Goal: Information Seeking & Learning: Learn about a topic

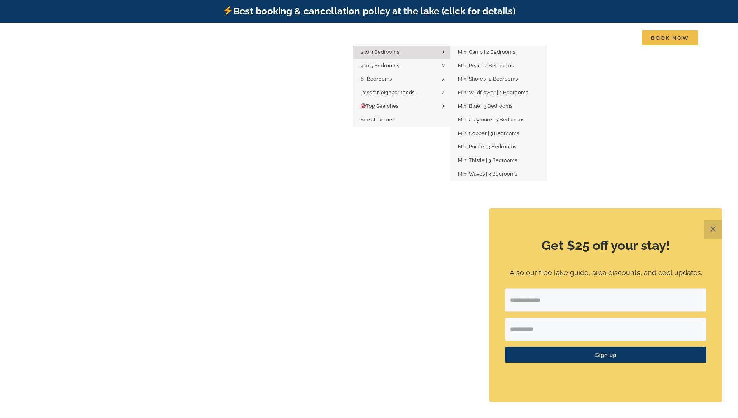
click at [391, 51] on span "2 to 3 Bedrooms" at bounding box center [379, 52] width 38 height 6
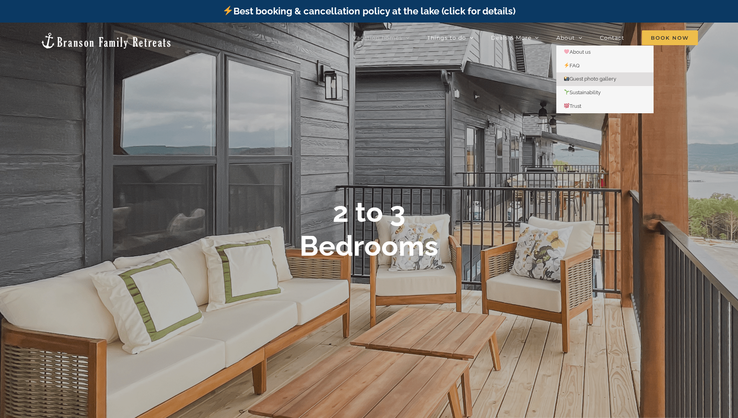
click at [583, 79] on span "Guest photo gallery" at bounding box center [590, 79] width 52 height 6
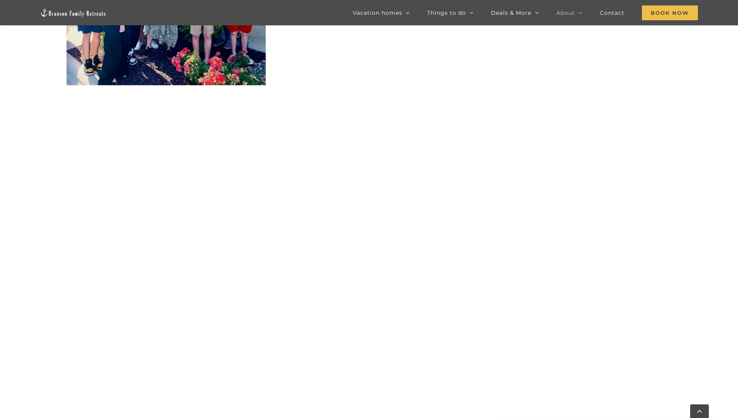
scroll to position [1789, 0]
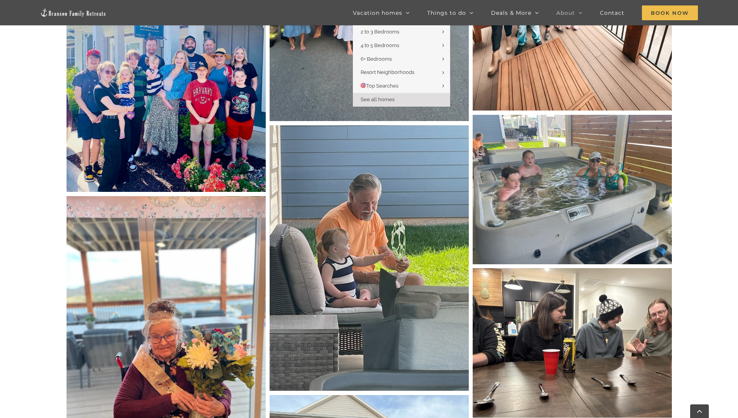
click at [379, 98] on span "See all homes" at bounding box center [377, 99] width 34 height 6
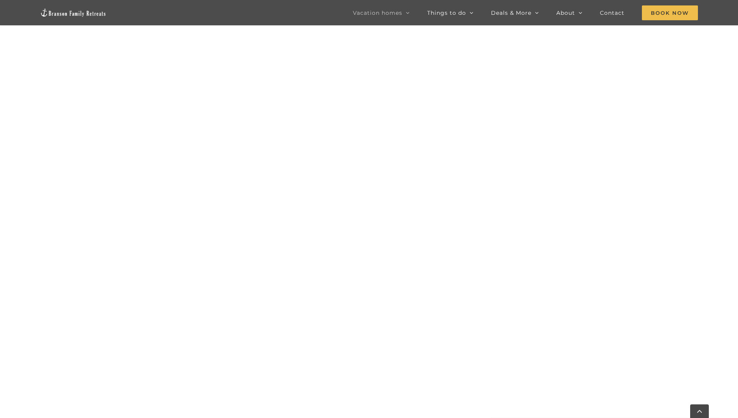
scroll to position [856, 0]
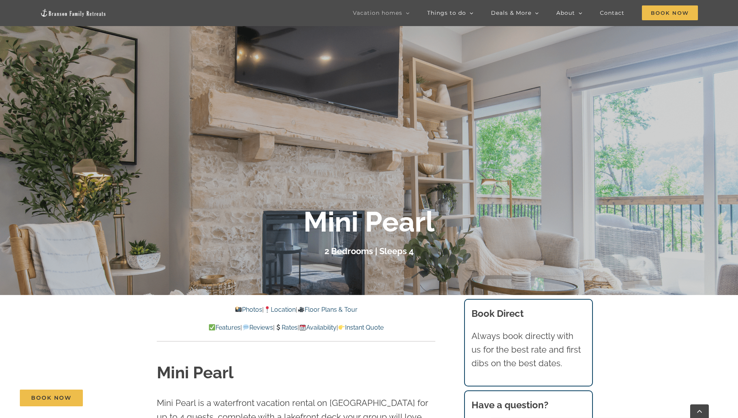
scroll to position [156, 0]
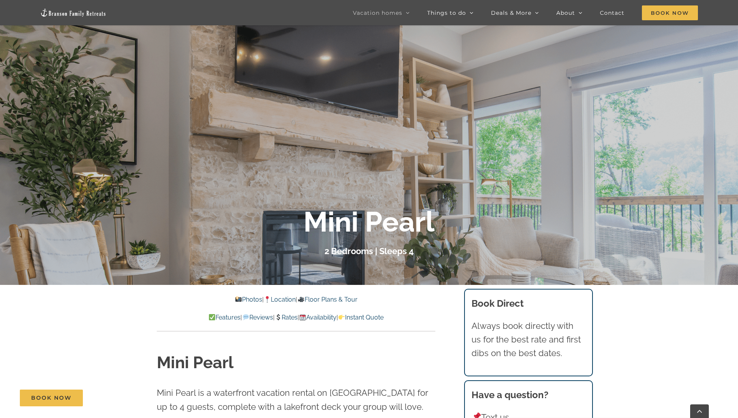
click at [243, 298] on link "Photos" at bounding box center [248, 299] width 27 height 7
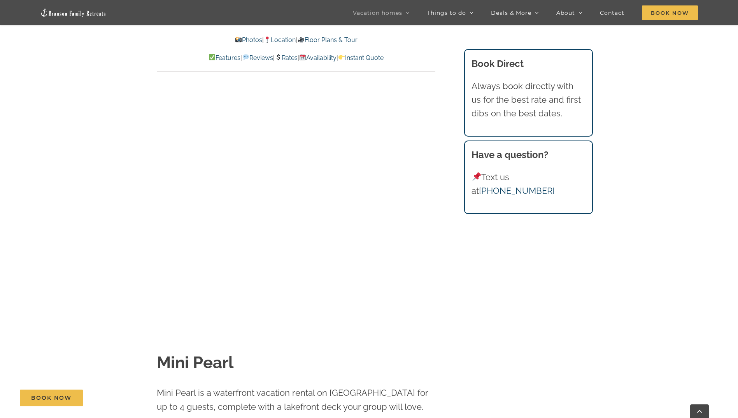
scroll to position [587, 0]
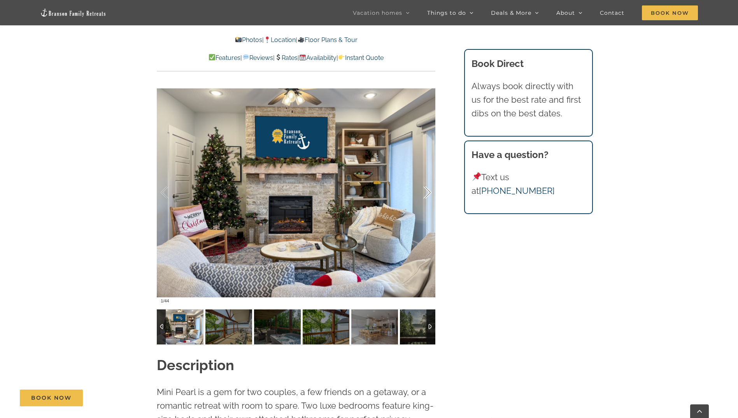
click at [427, 192] on div at bounding box center [419, 192] width 24 height 48
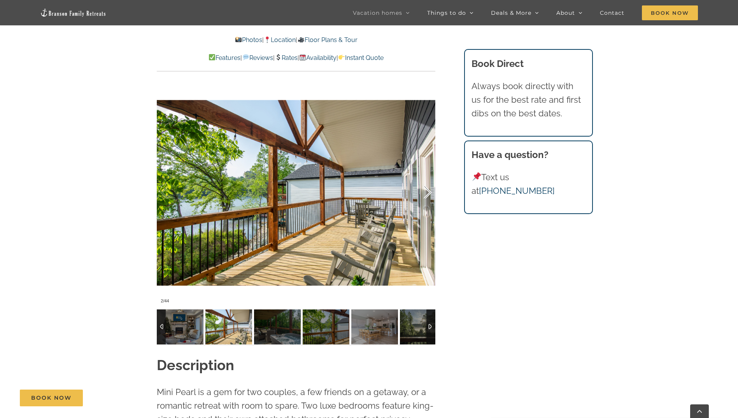
click at [427, 192] on div at bounding box center [419, 192] width 24 height 48
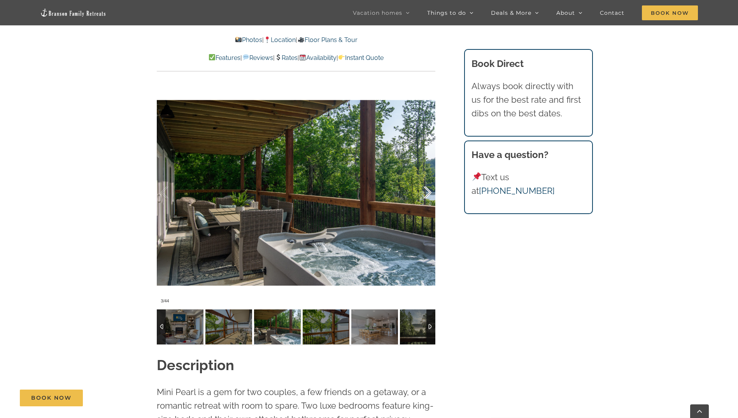
click at [427, 192] on div at bounding box center [419, 192] width 24 height 48
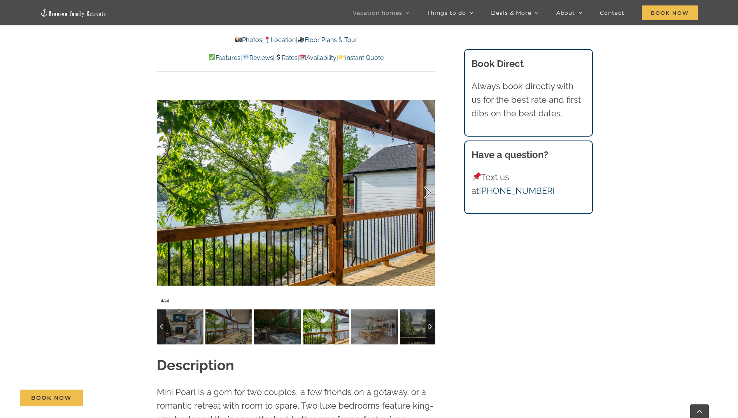
click at [427, 192] on div at bounding box center [419, 192] width 24 height 48
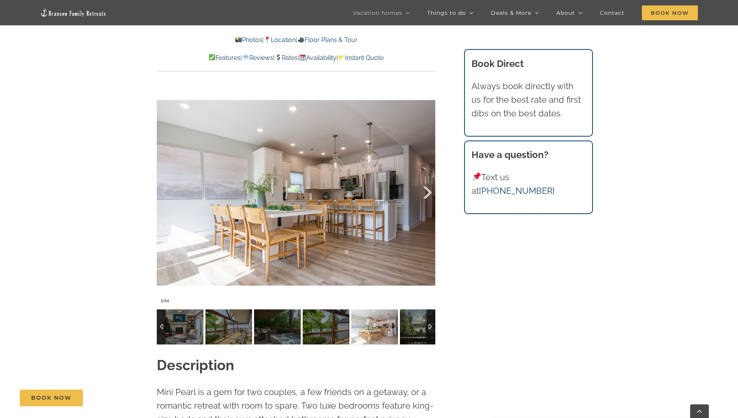
click at [427, 192] on div at bounding box center [419, 192] width 24 height 48
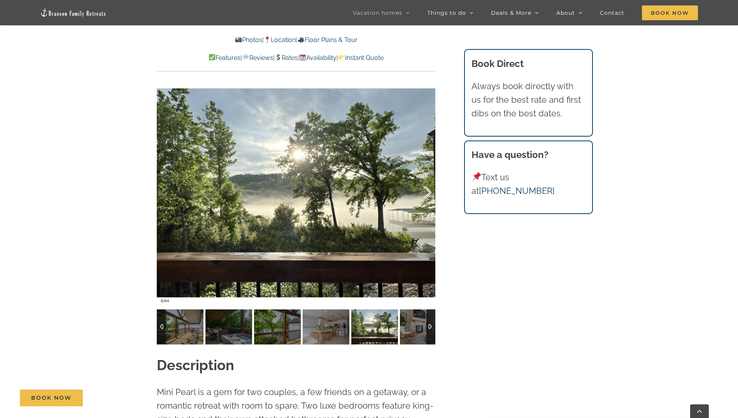
click at [427, 192] on div at bounding box center [419, 192] width 24 height 48
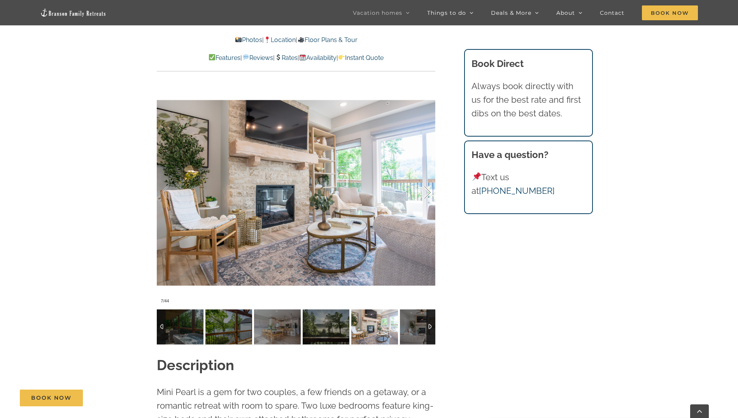
click at [427, 192] on div at bounding box center [419, 192] width 24 height 48
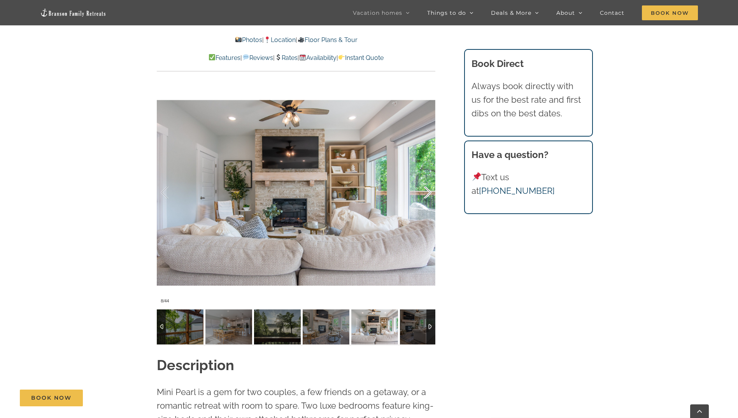
click at [427, 192] on div at bounding box center [419, 192] width 24 height 48
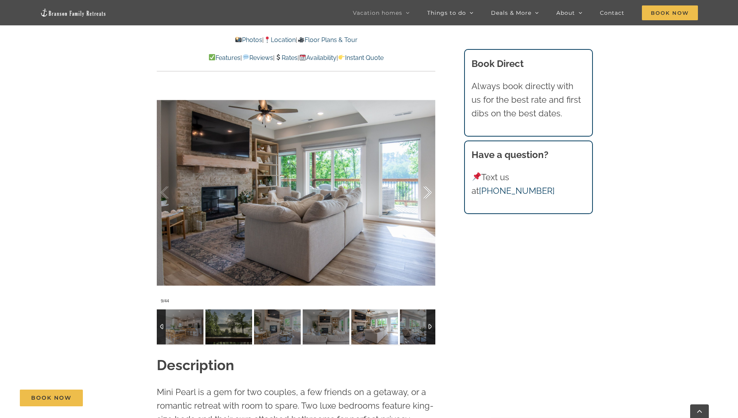
click at [427, 192] on div at bounding box center [419, 192] width 24 height 48
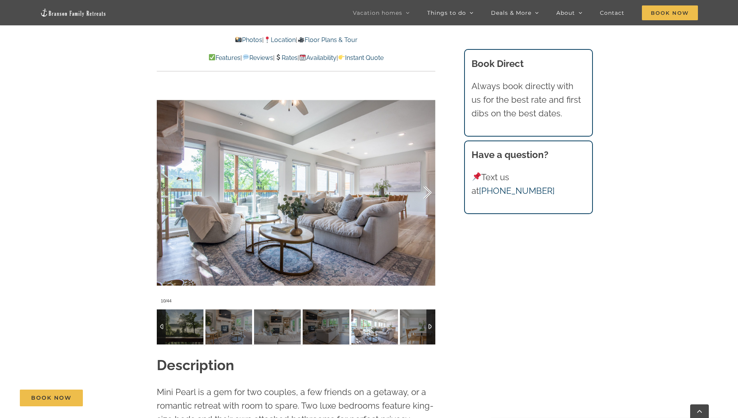
click at [427, 192] on div at bounding box center [419, 192] width 24 height 48
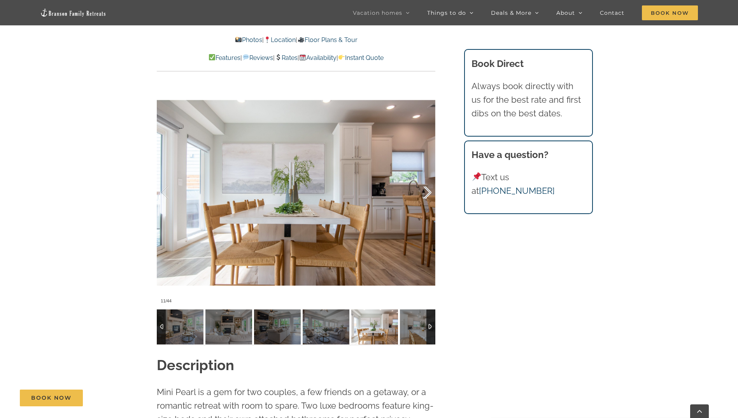
click at [427, 192] on div at bounding box center [419, 192] width 24 height 48
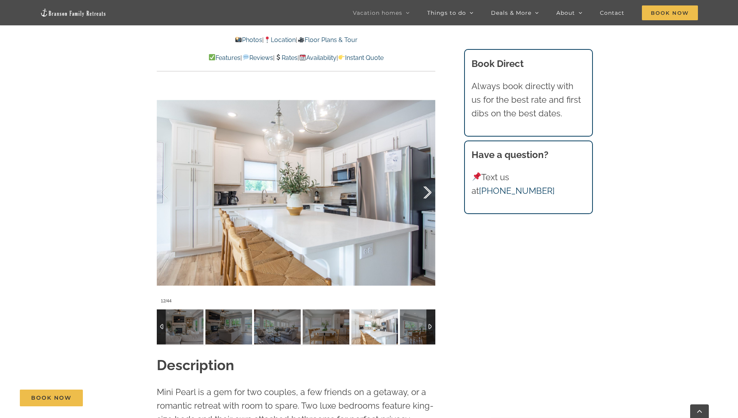
click at [427, 192] on div at bounding box center [419, 192] width 24 height 48
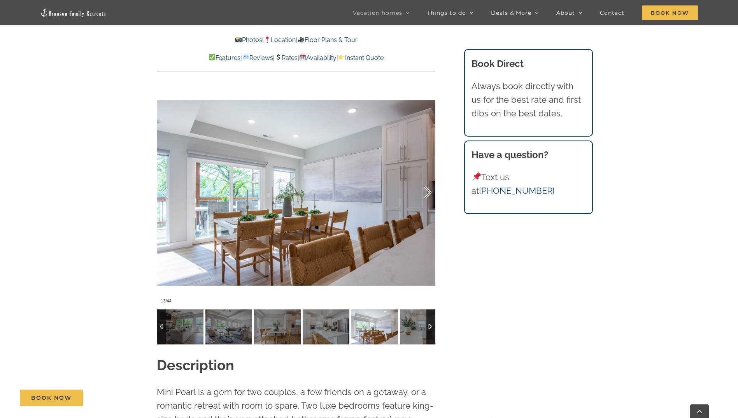
click at [427, 192] on div at bounding box center [419, 192] width 24 height 48
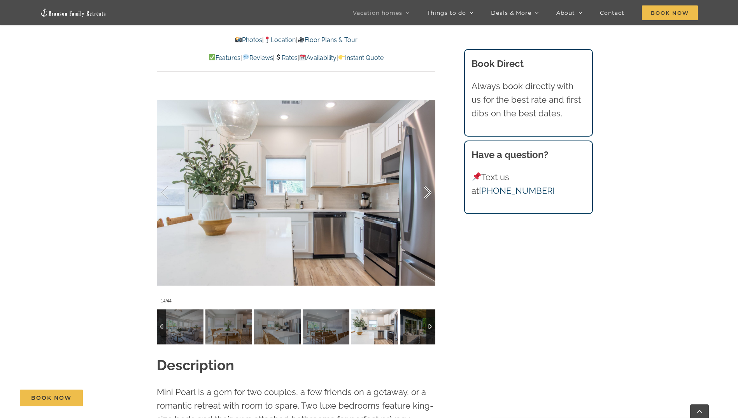
click at [427, 192] on div at bounding box center [419, 192] width 24 height 48
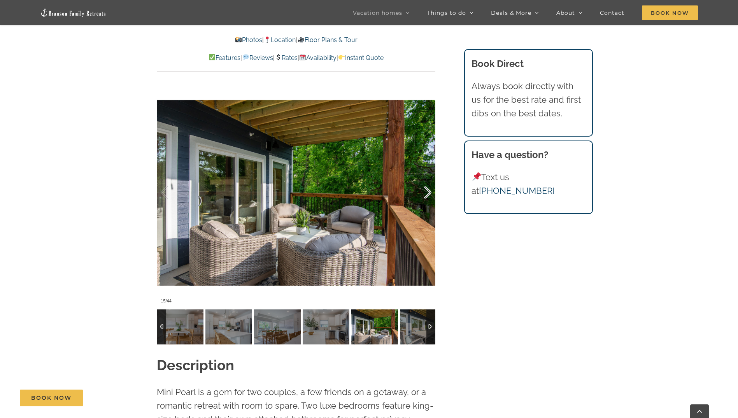
click at [427, 192] on div at bounding box center [419, 192] width 24 height 48
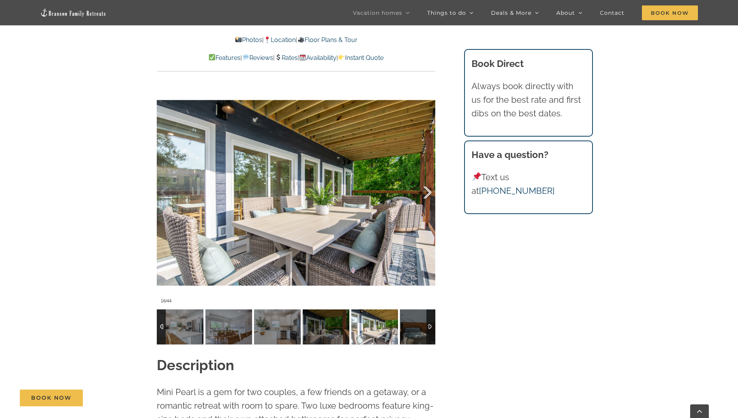
click at [427, 192] on div at bounding box center [419, 192] width 24 height 48
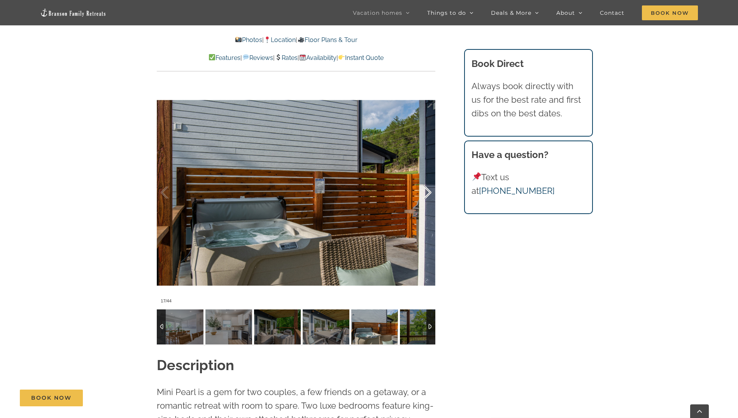
click at [427, 192] on div at bounding box center [419, 192] width 24 height 48
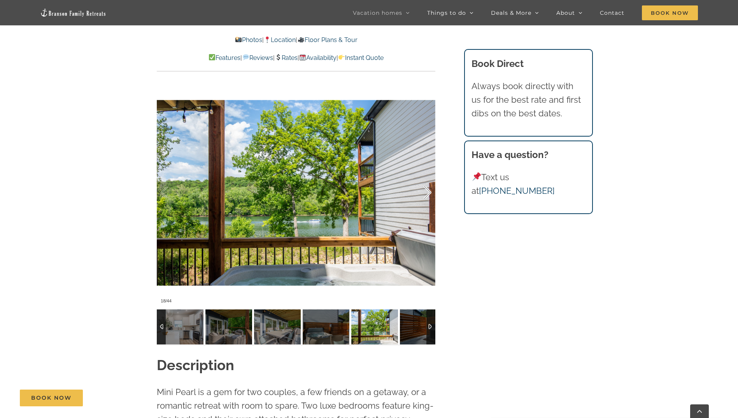
click at [427, 192] on div at bounding box center [419, 192] width 24 height 48
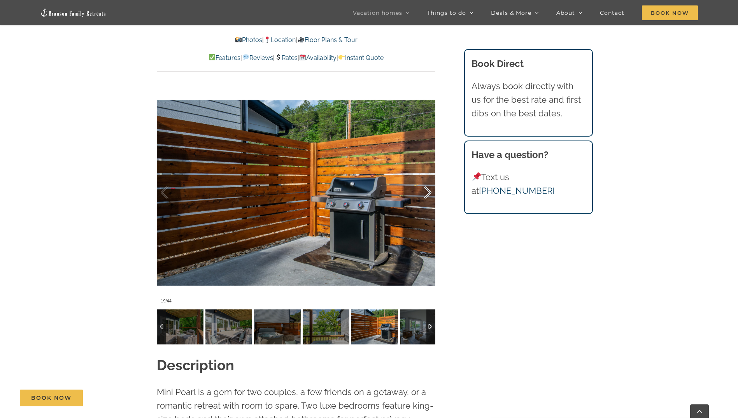
click at [427, 192] on div at bounding box center [419, 192] width 24 height 48
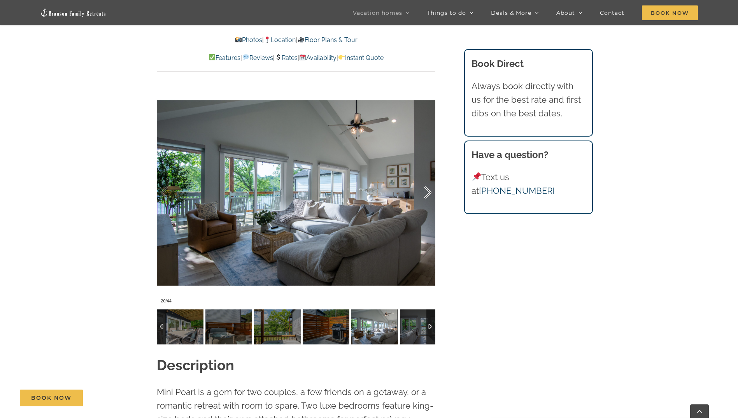
click at [427, 192] on div at bounding box center [419, 192] width 24 height 48
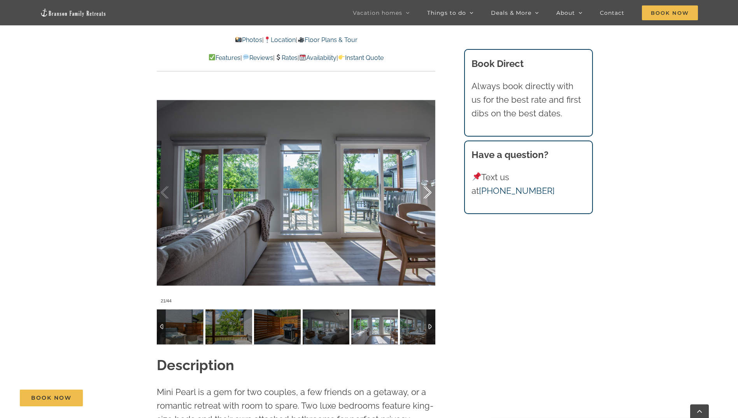
click at [428, 192] on div at bounding box center [419, 192] width 24 height 48
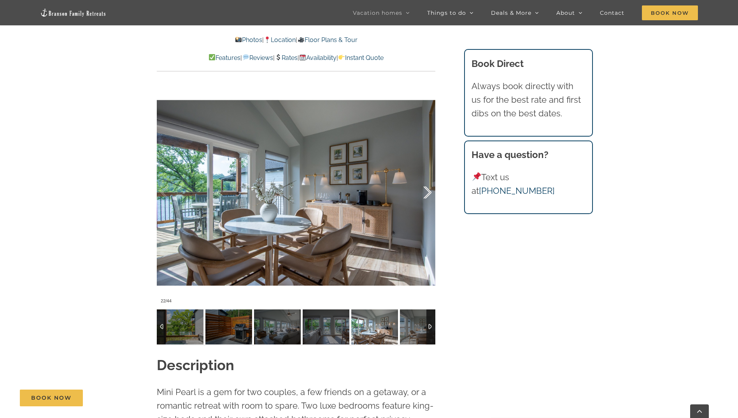
click at [428, 192] on div at bounding box center [419, 192] width 24 height 48
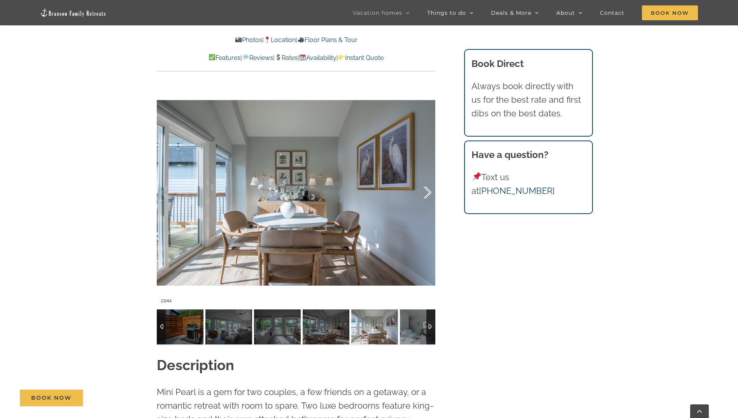
click at [428, 192] on div at bounding box center [419, 192] width 24 height 48
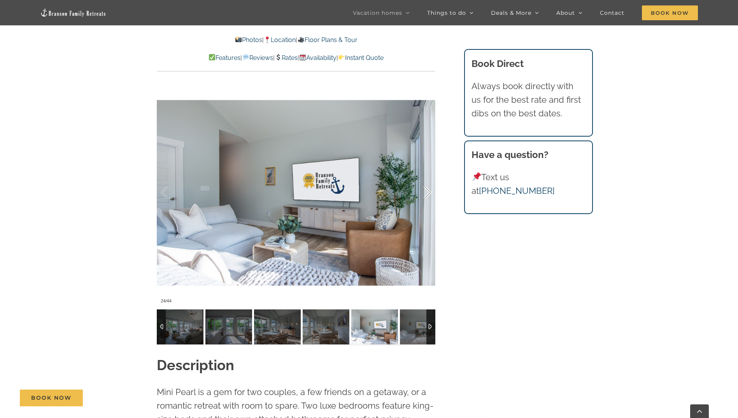
click at [428, 192] on div at bounding box center [419, 192] width 24 height 48
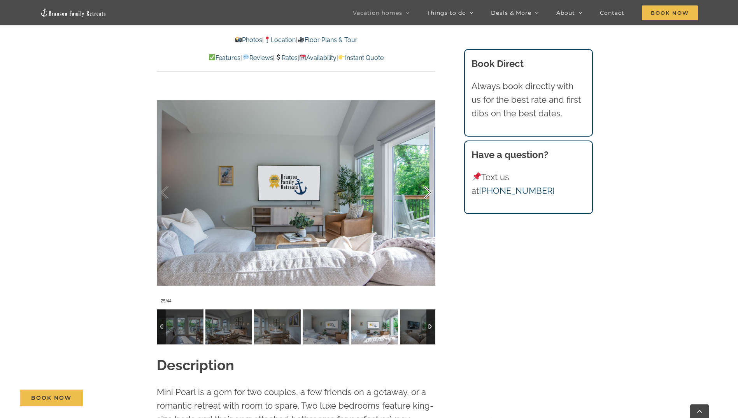
click at [428, 192] on div at bounding box center [419, 192] width 24 height 48
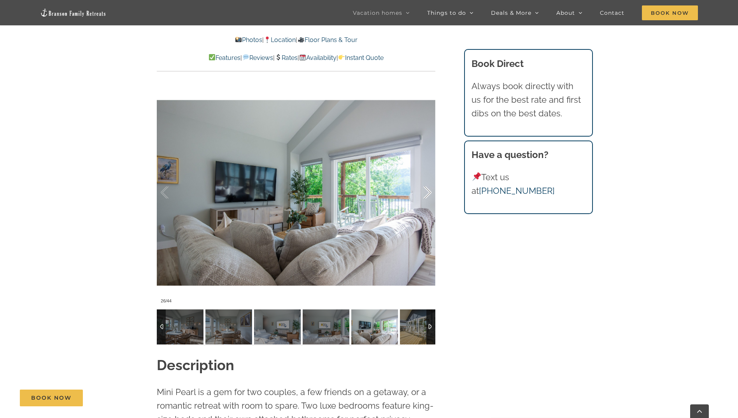
click at [428, 192] on div at bounding box center [419, 192] width 24 height 48
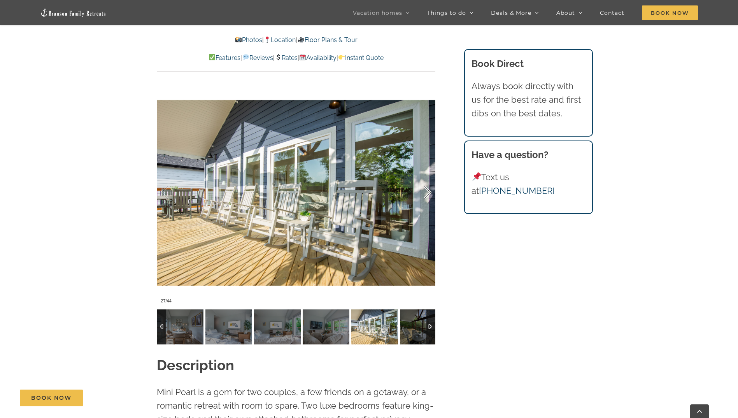
click at [428, 192] on div at bounding box center [419, 192] width 24 height 48
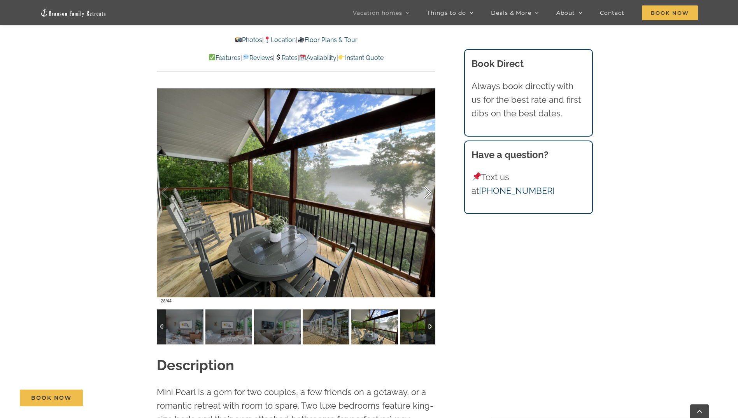
click at [428, 192] on div at bounding box center [419, 192] width 24 height 48
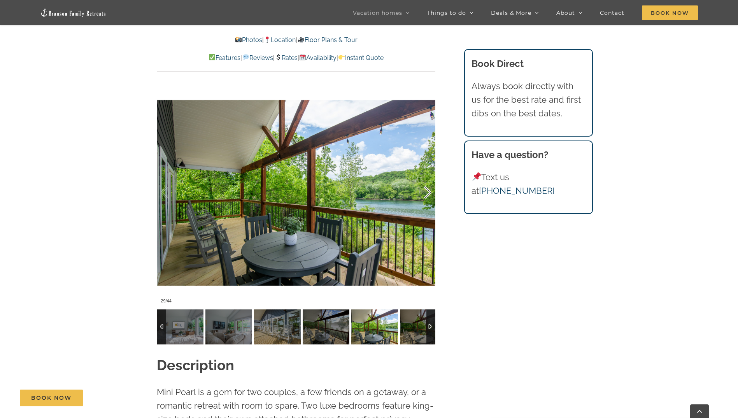
click at [428, 192] on div at bounding box center [419, 192] width 24 height 48
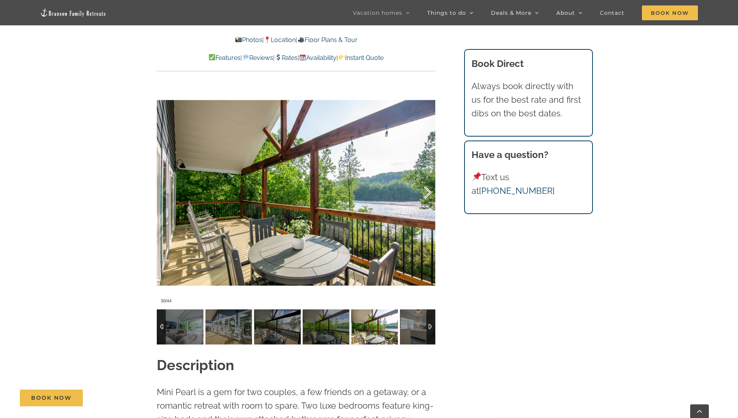
click at [428, 192] on div at bounding box center [419, 192] width 24 height 48
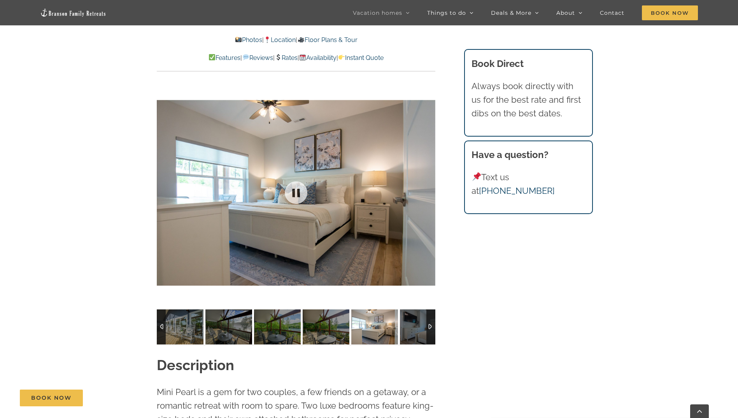
click at [428, 192] on div at bounding box center [296, 192] width 278 height 229
click at [428, 192] on div at bounding box center [419, 192] width 24 height 48
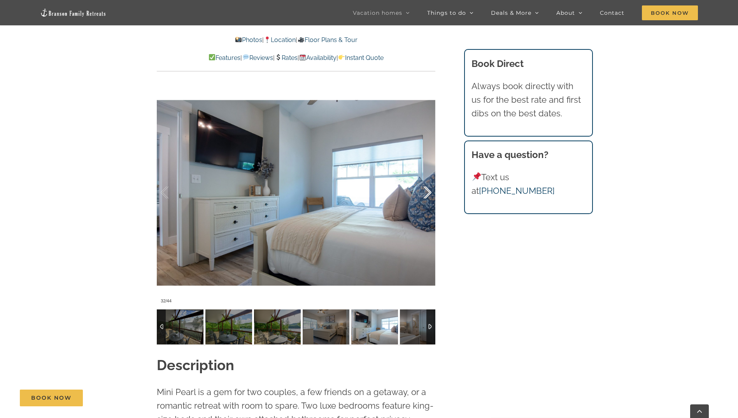
click at [428, 192] on div at bounding box center [419, 192] width 24 height 48
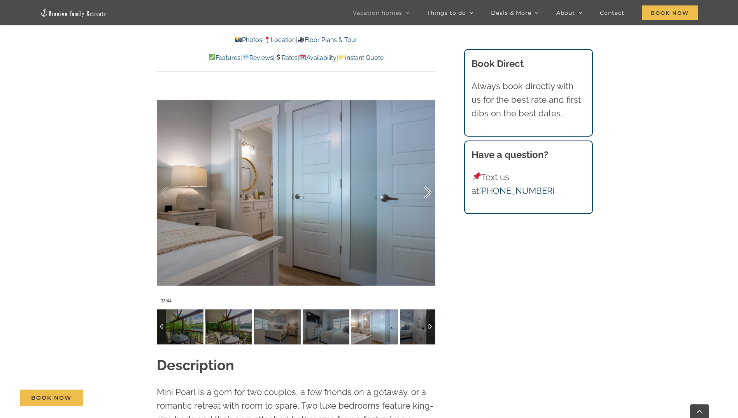
click at [428, 192] on div at bounding box center [419, 192] width 24 height 48
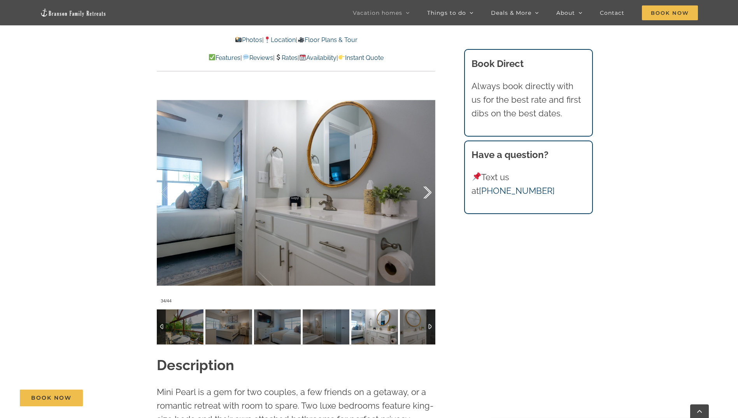
click at [428, 192] on div at bounding box center [419, 192] width 24 height 48
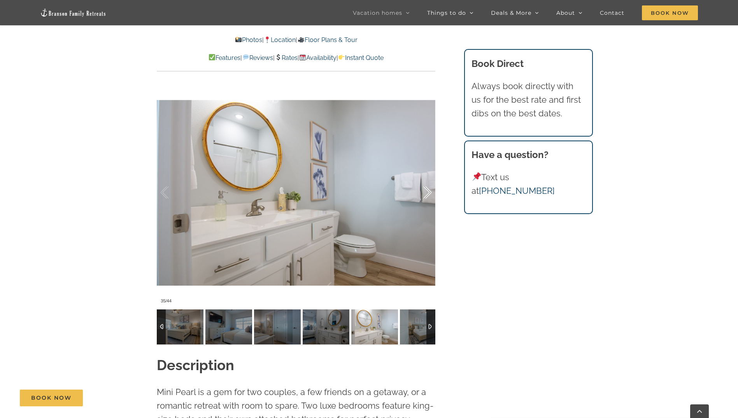
click at [428, 192] on div at bounding box center [419, 192] width 24 height 48
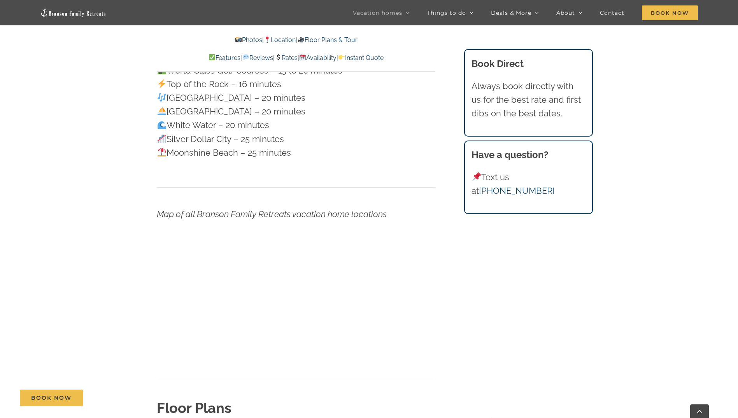
scroll to position [2220, 0]
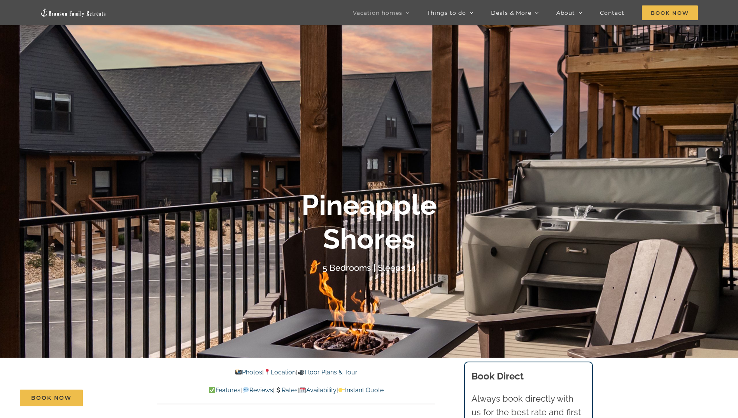
scroll to position [117, 0]
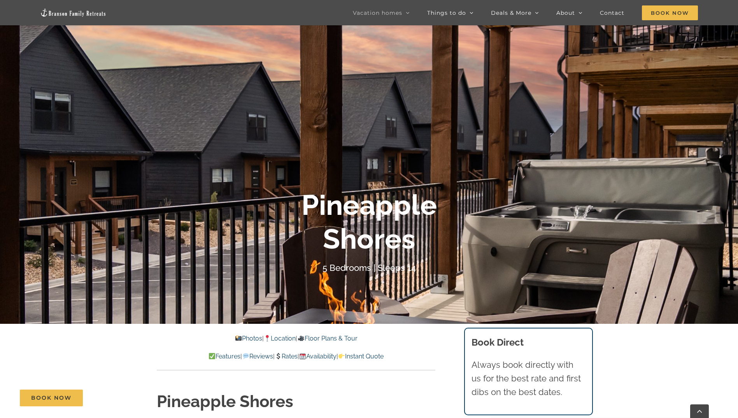
click at [235, 338] on link "Photos" at bounding box center [248, 337] width 27 height 7
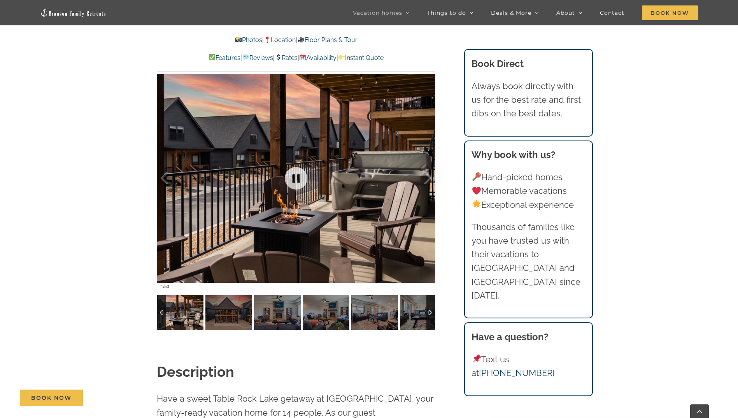
scroll to position [619, 0]
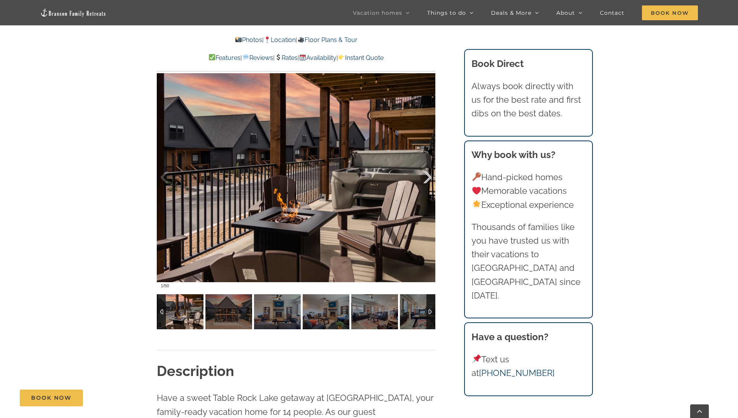
click at [427, 177] on div at bounding box center [419, 177] width 24 height 48
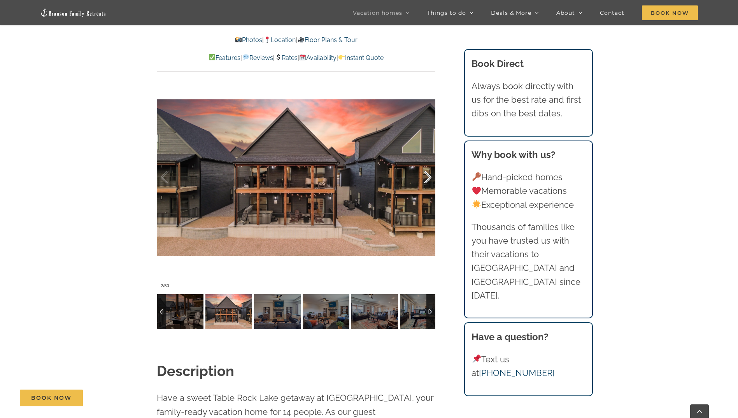
click at [427, 177] on div at bounding box center [419, 177] width 24 height 48
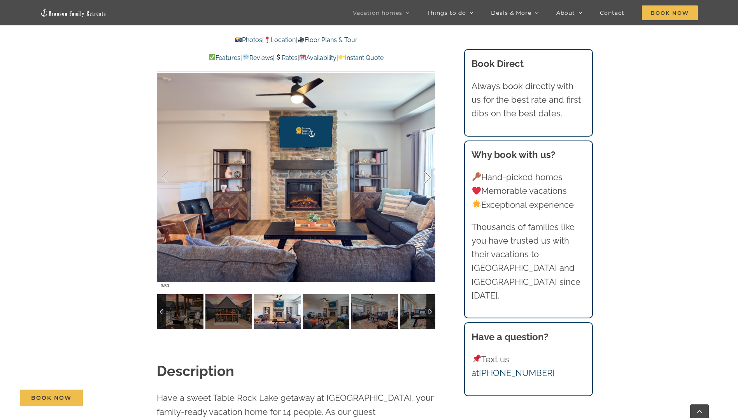
click at [427, 177] on div at bounding box center [419, 177] width 24 height 48
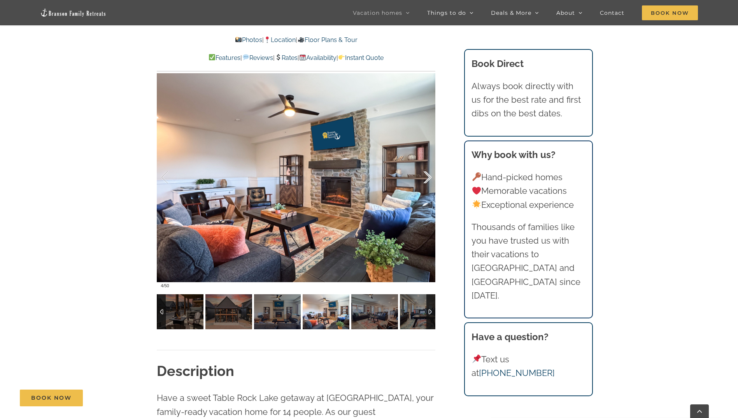
click at [427, 177] on div at bounding box center [419, 177] width 24 height 48
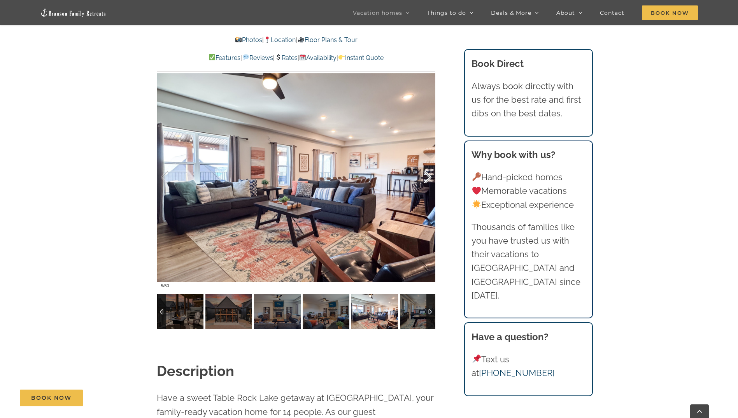
click at [427, 177] on div at bounding box center [419, 177] width 24 height 48
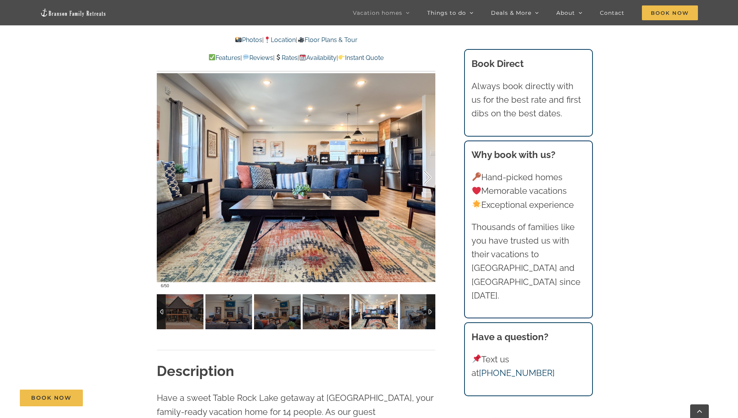
click at [427, 177] on div at bounding box center [419, 177] width 24 height 48
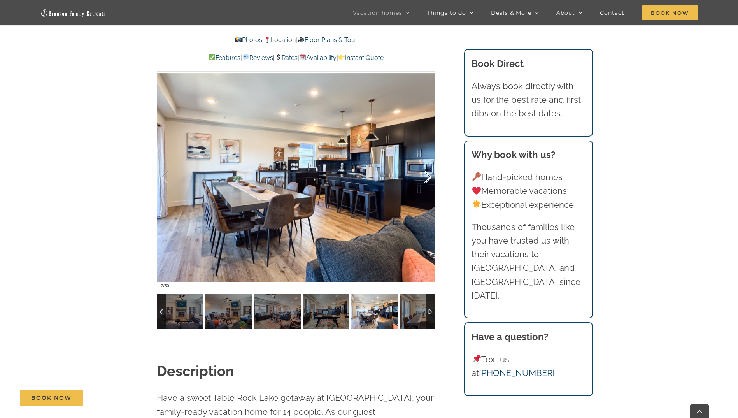
click at [427, 177] on div at bounding box center [419, 177] width 24 height 48
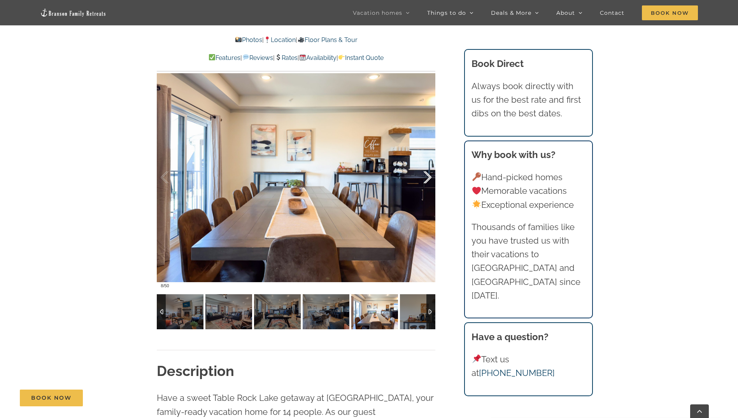
click at [427, 177] on div at bounding box center [419, 177] width 24 height 48
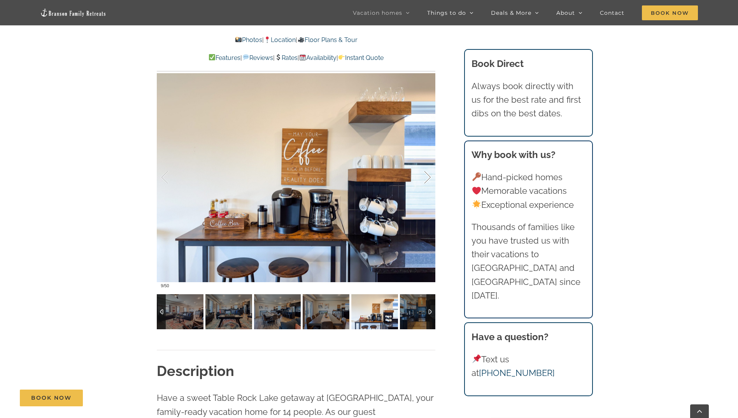
click at [427, 177] on div at bounding box center [419, 177] width 24 height 48
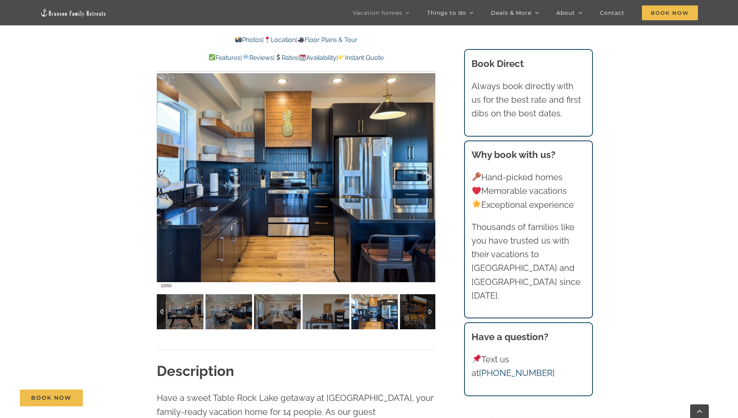
click at [427, 177] on div at bounding box center [419, 177] width 24 height 48
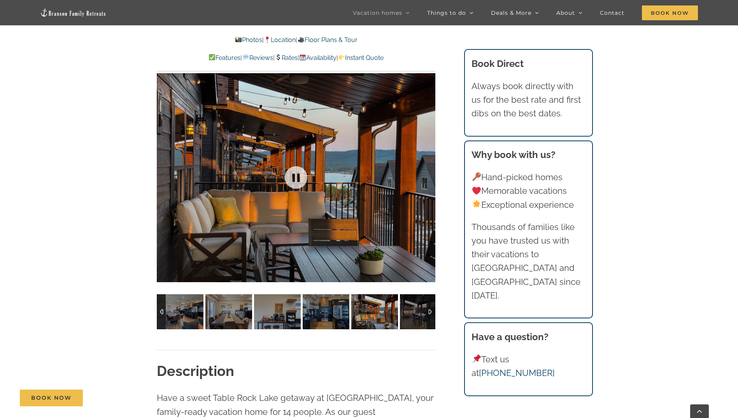
click at [427, 177] on div at bounding box center [296, 177] width 278 height 229
click at [428, 176] on div at bounding box center [419, 177] width 24 height 48
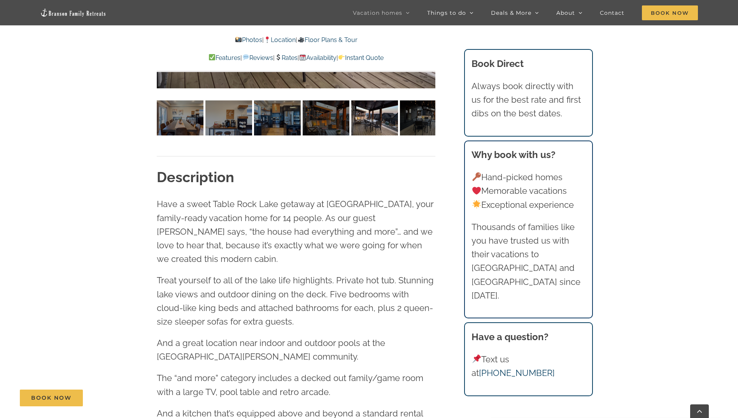
scroll to position [814, 0]
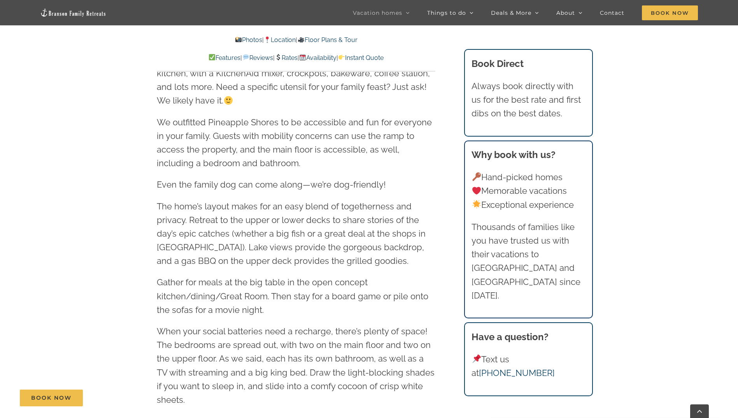
scroll to position [1167, 0]
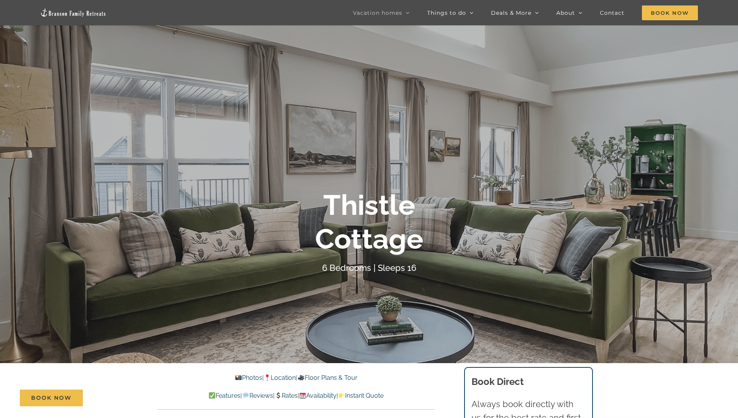
scroll to position [78, 0]
click at [236, 376] on link "Photos" at bounding box center [248, 376] width 27 height 7
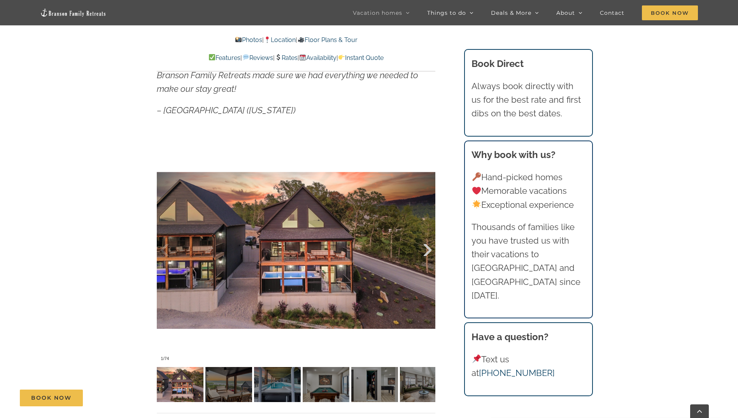
click at [426, 251] on div "1 / 74" at bounding box center [296, 250] width 278 height 229
click at [427, 249] on div at bounding box center [419, 250] width 24 height 48
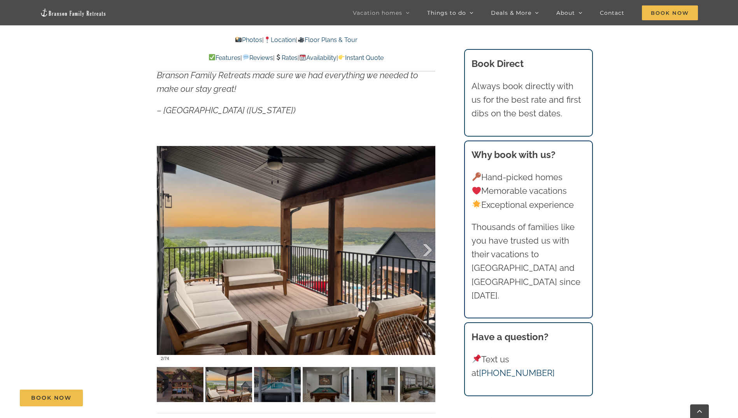
click at [427, 249] on div at bounding box center [419, 250] width 24 height 48
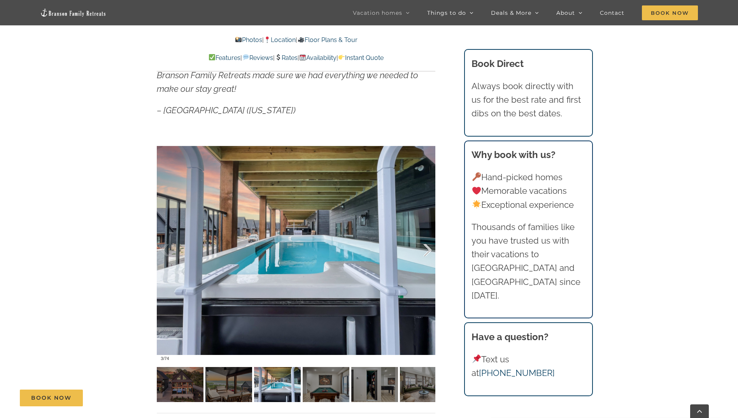
click at [427, 249] on div at bounding box center [419, 250] width 24 height 48
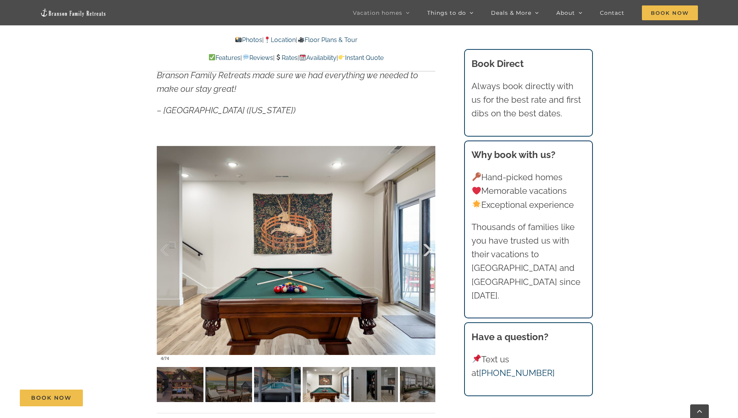
click at [427, 249] on div at bounding box center [419, 250] width 24 height 48
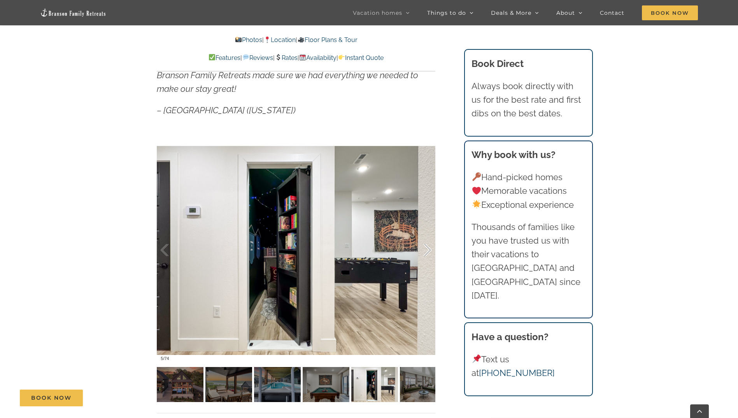
click at [427, 249] on div at bounding box center [419, 250] width 24 height 48
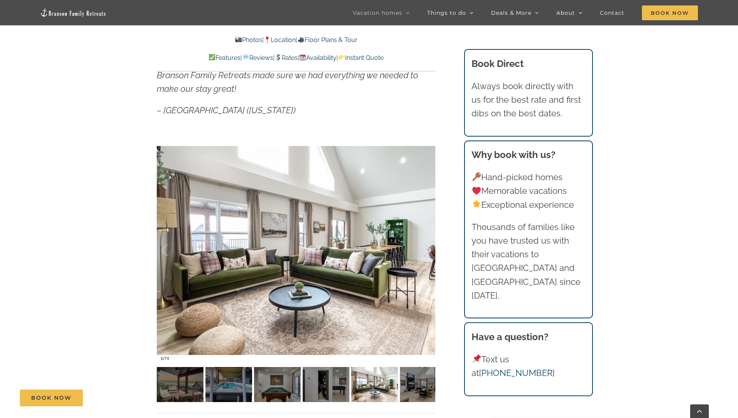
click at [427, 249] on div at bounding box center [419, 250] width 24 height 48
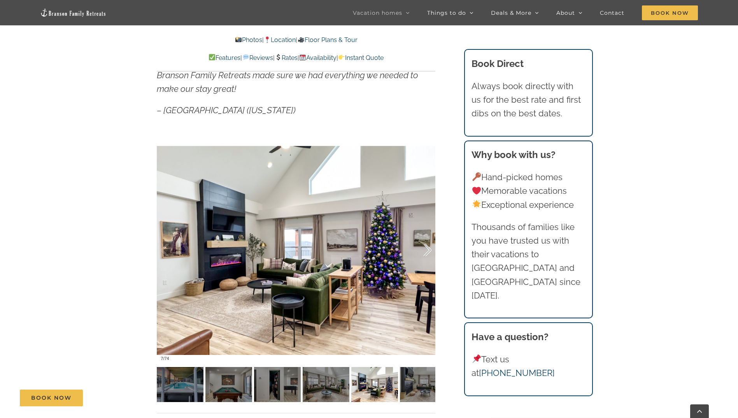
click at [427, 249] on div at bounding box center [419, 250] width 24 height 48
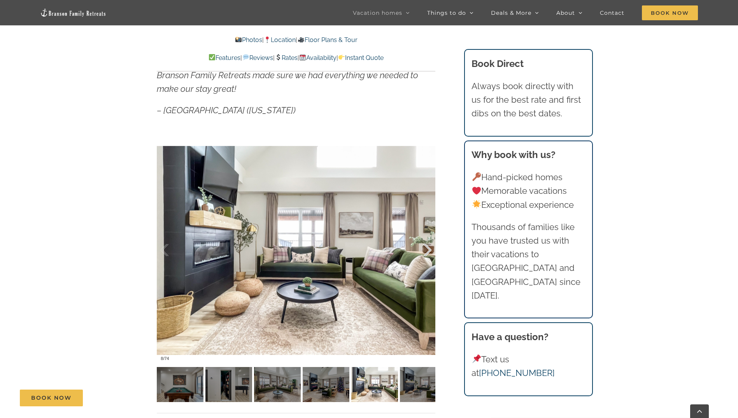
click at [427, 249] on div at bounding box center [419, 250] width 24 height 48
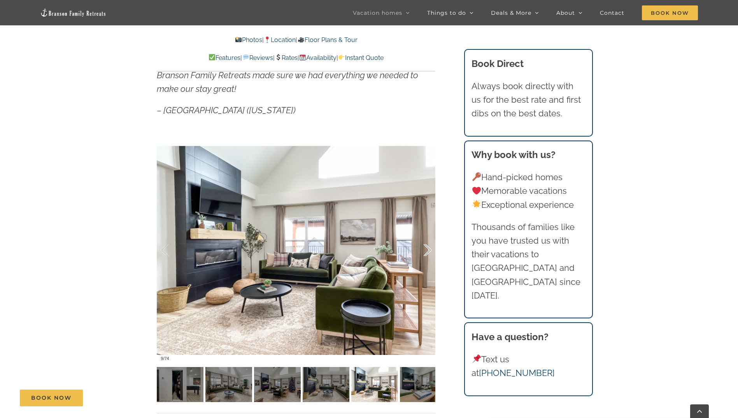
click at [427, 249] on div at bounding box center [419, 250] width 24 height 48
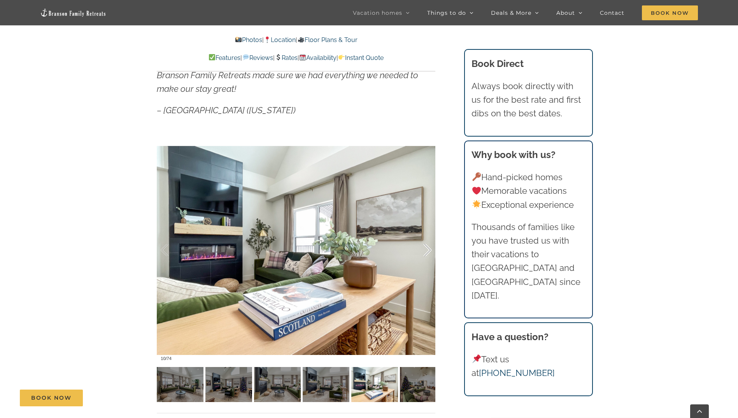
click at [427, 249] on div at bounding box center [419, 250] width 24 height 48
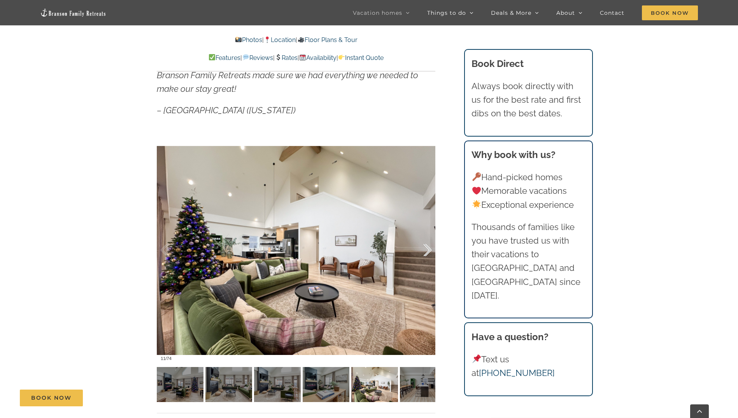
click at [427, 249] on div at bounding box center [419, 250] width 24 height 48
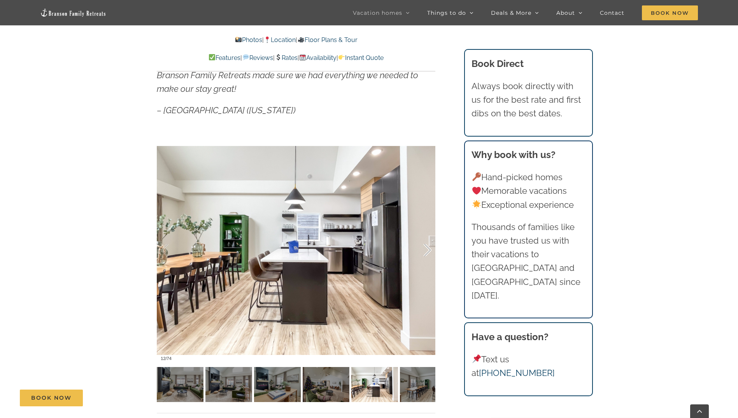
click at [427, 249] on div at bounding box center [419, 250] width 24 height 48
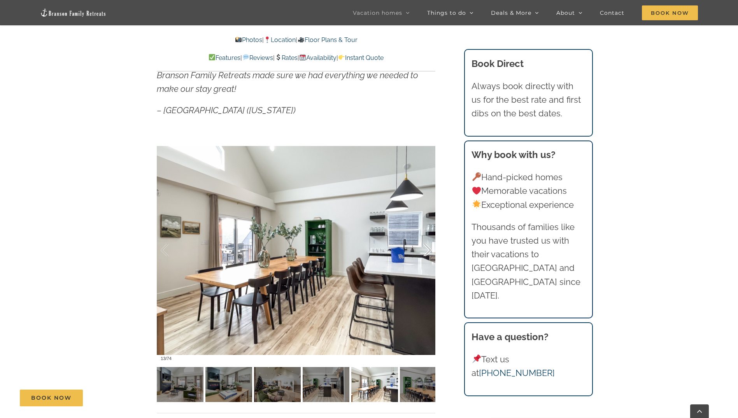
click at [427, 249] on div at bounding box center [419, 250] width 24 height 48
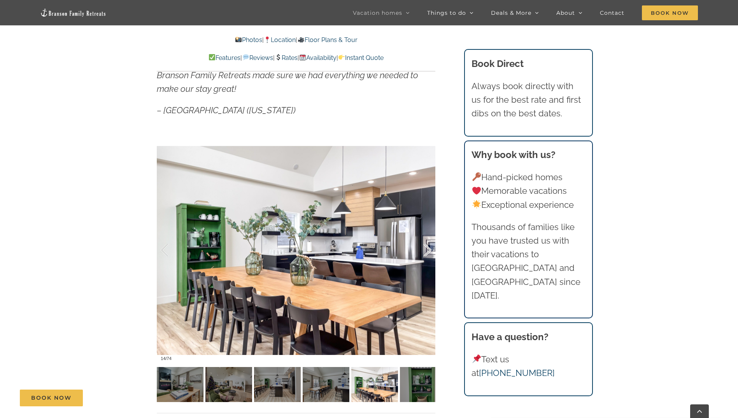
click at [427, 249] on div at bounding box center [419, 250] width 24 height 48
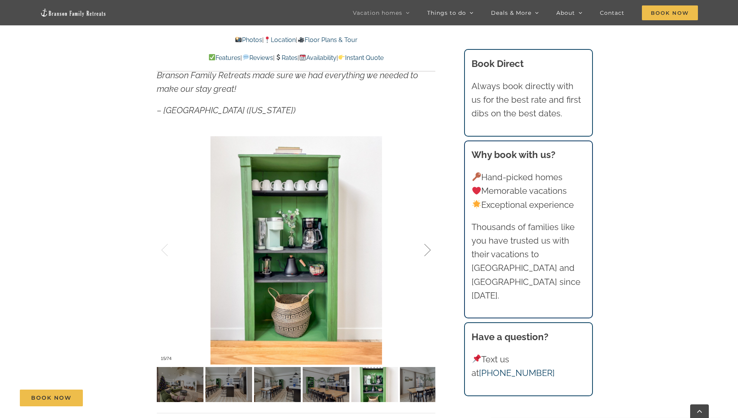
click at [427, 249] on div at bounding box center [419, 250] width 24 height 48
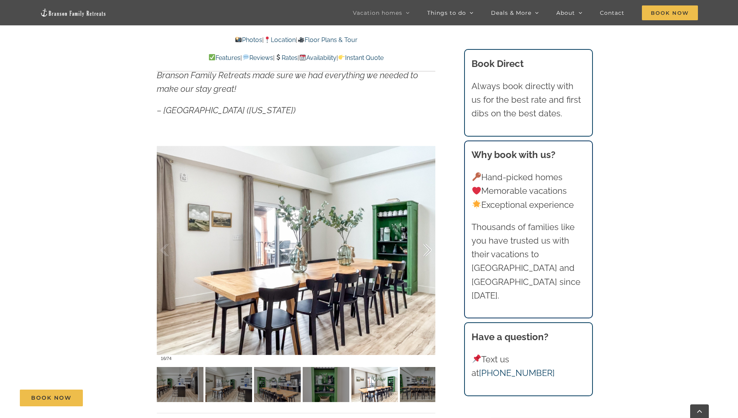
click at [427, 249] on div at bounding box center [419, 250] width 24 height 48
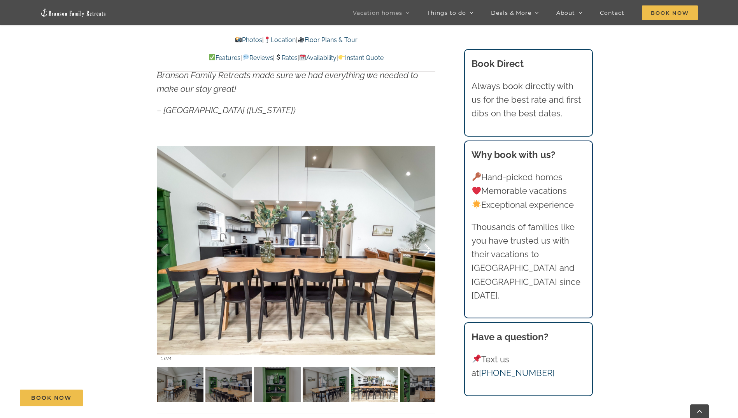
click at [427, 249] on div at bounding box center [419, 250] width 24 height 48
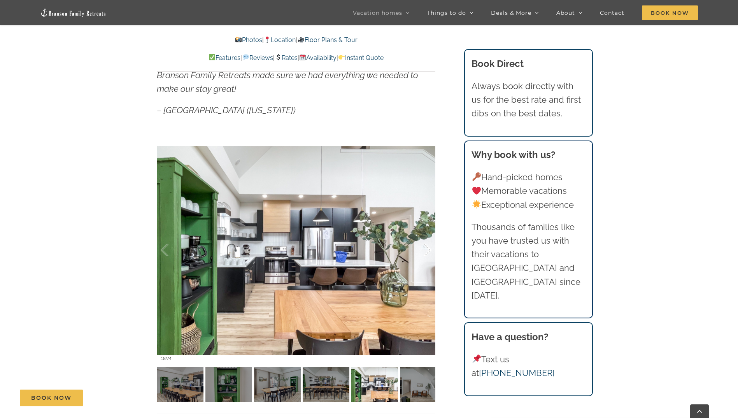
click at [427, 249] on div at bounding box center [419, 250] width 24 height 48
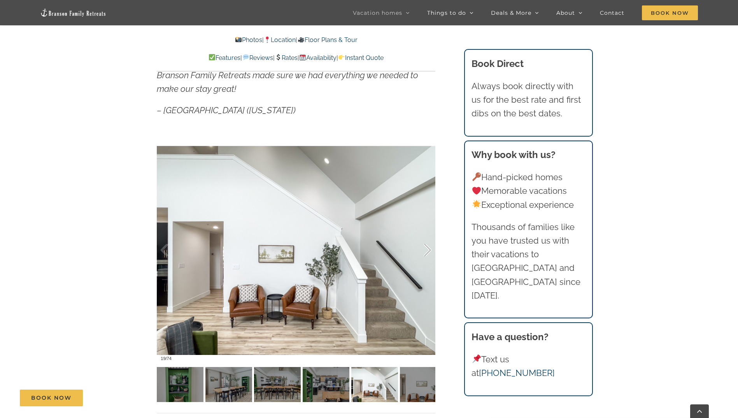
click at [427, 249] on div at bounding box center [419, 250] width 24 height 48
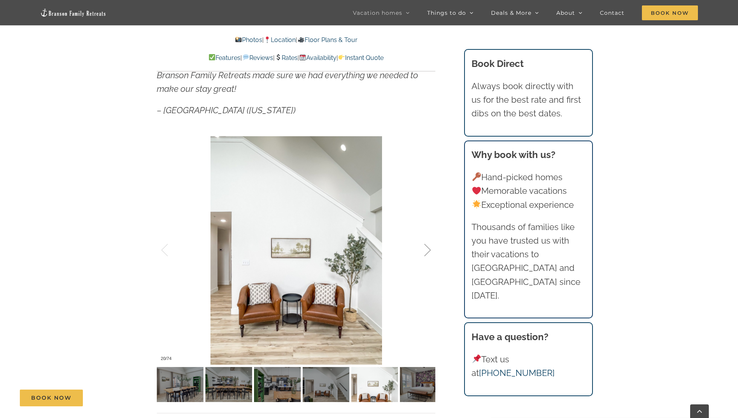
click at [427, 249] on div at bounding box center [419, 250] width 24 height 48
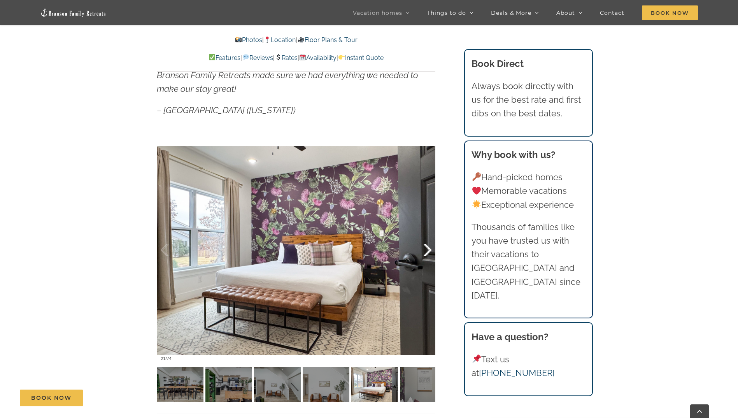
click at [427, 249] on div at bounding box center [419, 250] width 24 height 48
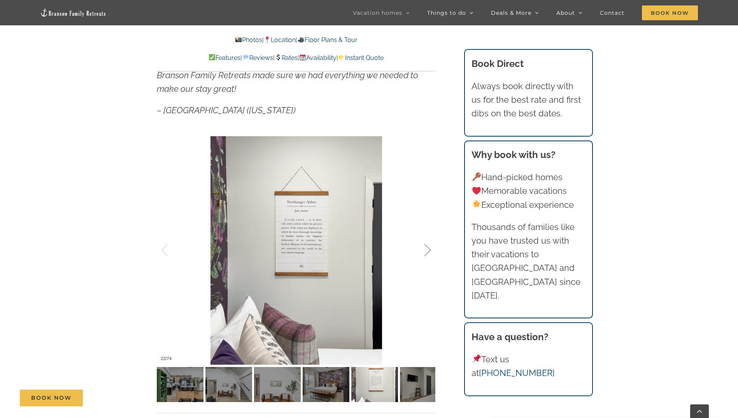
click at [427, 249] on div at bounding box center [419, 250] width 24 height 48
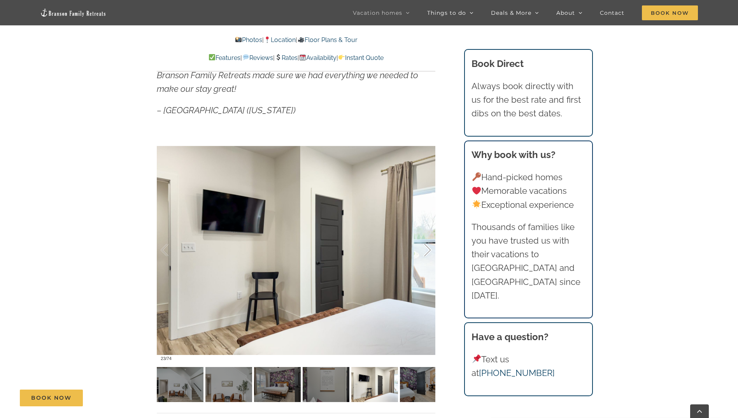
click at [427, 249] on div at bounding box center [419, 250] width 24 height 48
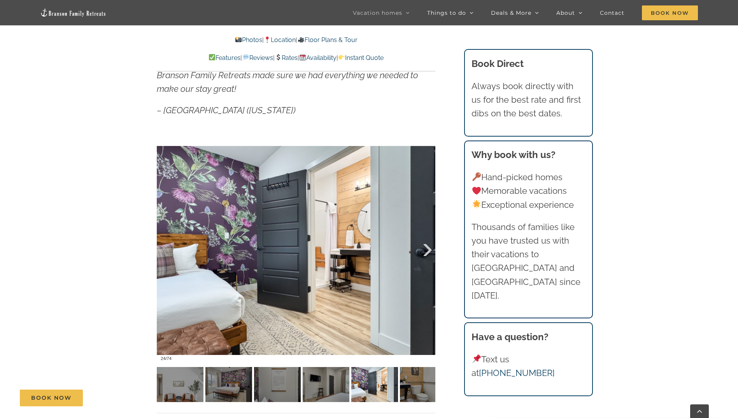
click at [428, 248] on div at bounding box center [419, 250] width 24 height 48
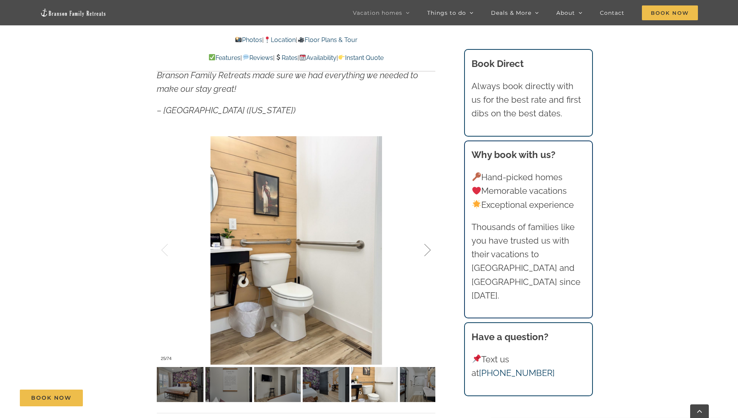
click at [428, 248] on div at bounding box center [419, 250] width 24 height 48
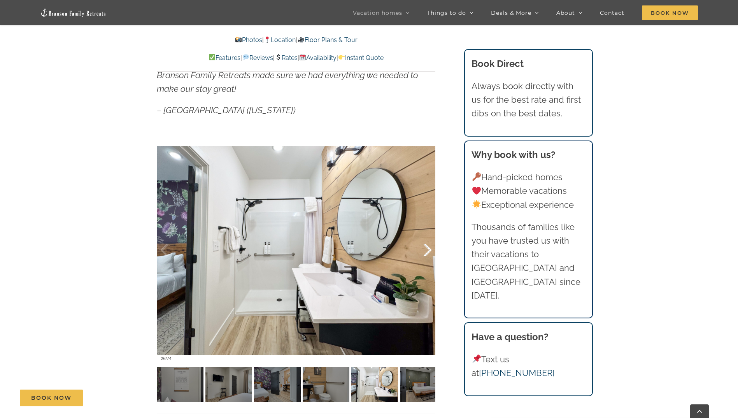
click at [428, 248] on div at bounding box center [419, 250] width 24 height 48
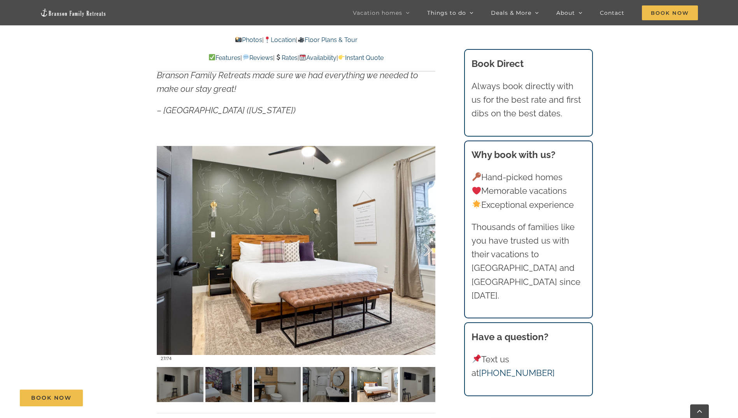
click at [428, 248] on div at bounding box center [419, 250] width 24 height 48
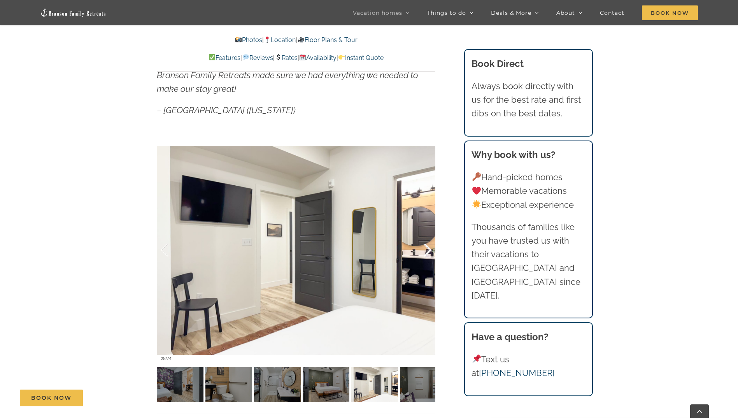
click at [428, 248] on div at bounding box center [419, 250] width 24 height 48
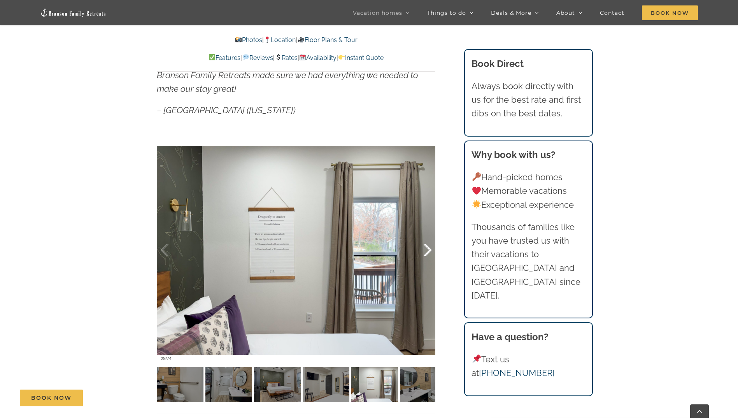
click at [428, 248] on div at bounding box center [419, 250] width 24 height 48
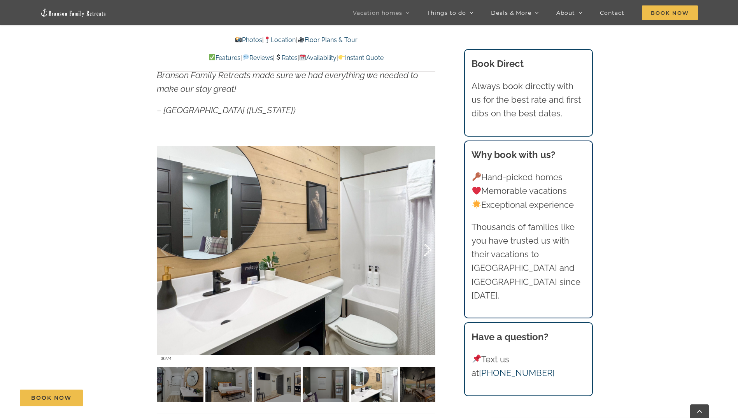
click at [428, 248] on div at bounding box center [419, 250] width 24 height 48
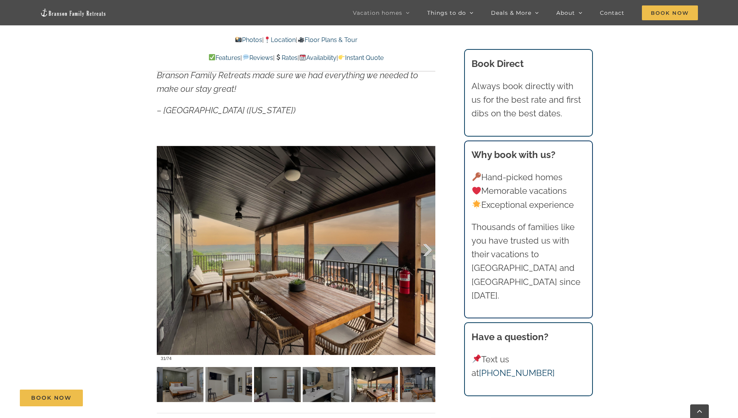
click at [428, 248] on div at bounding box center [419, 250] width 24 height 48
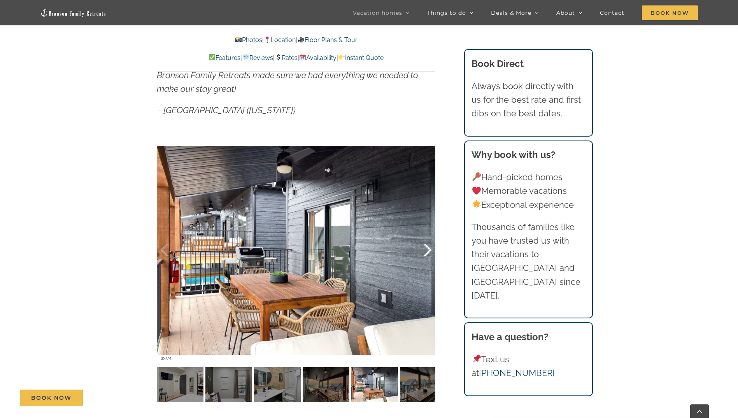
click at [428, 248] on div at bounding box center [419, 250] width 24 height 48
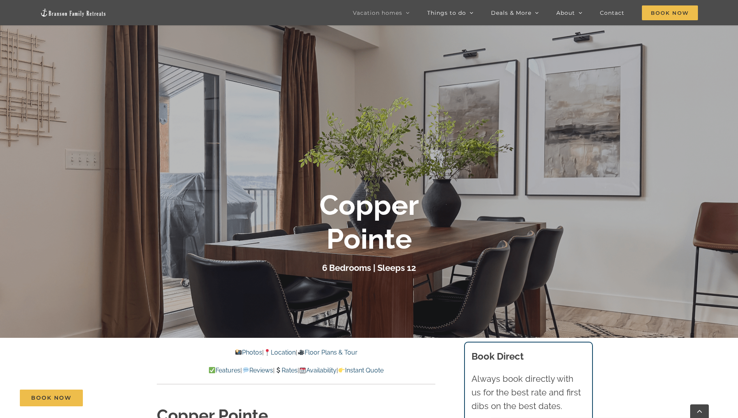
scroll to position [117, 0]
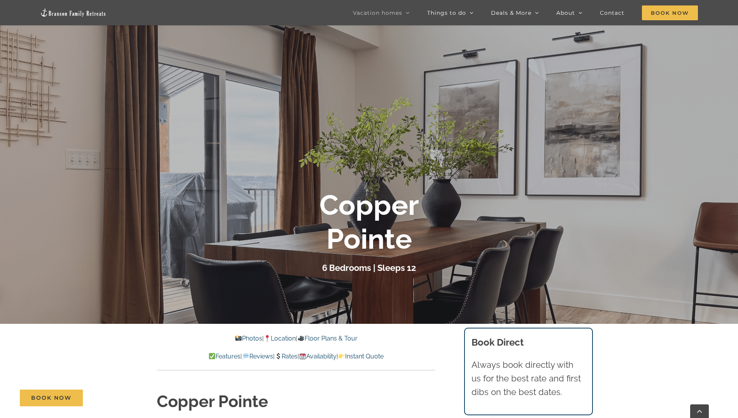
click at [239, 337] on link "Photos" at bounding box center [248, 337] width 27 height 7
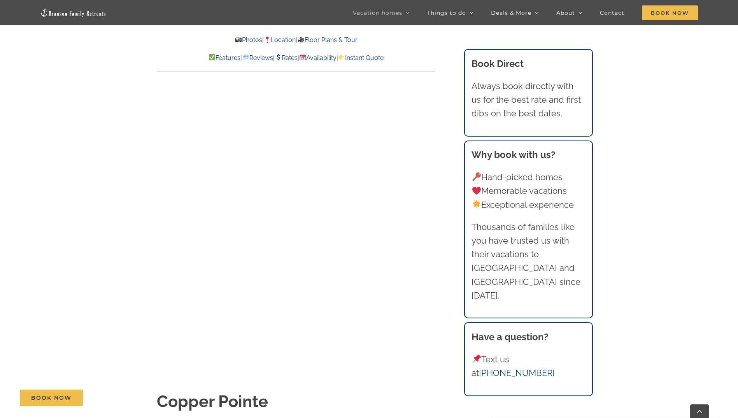
scroll to position [577, 0]
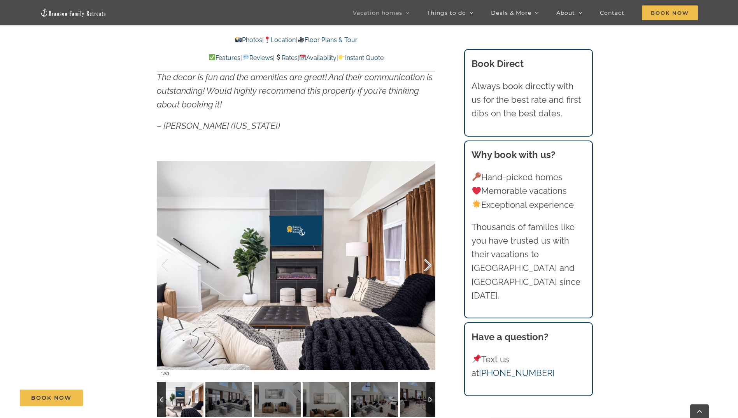
click at [424, 265] on div at bounding box center [419, 265] width 24 height 48
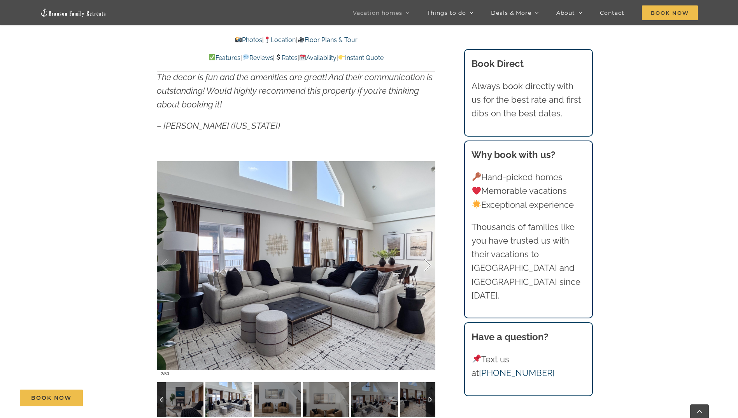
click at [424, 265] on div at bounding box center [419, 265] width 24 height 48
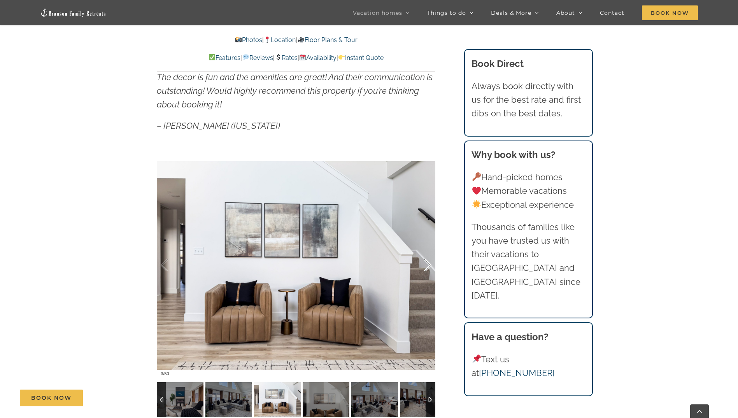
click at [424, 265] on div at bounding box center [419, 265] width 24 height 48
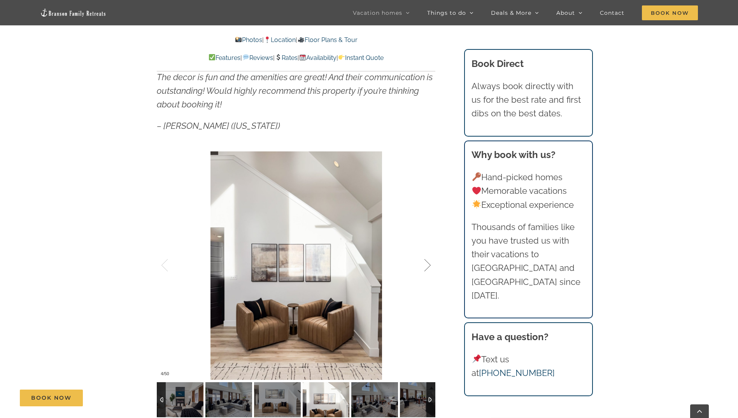
click at [424, 265] on div at bounding box center [419, 265] width 24 height 48
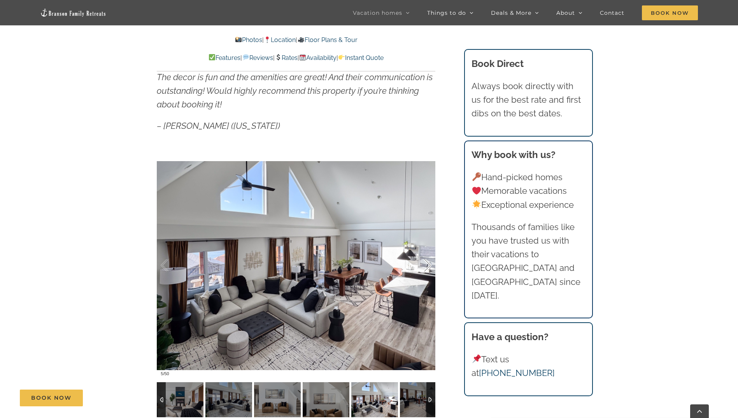
click at [425, 264] on div at bounding box center [419, 265] width 24 height 48
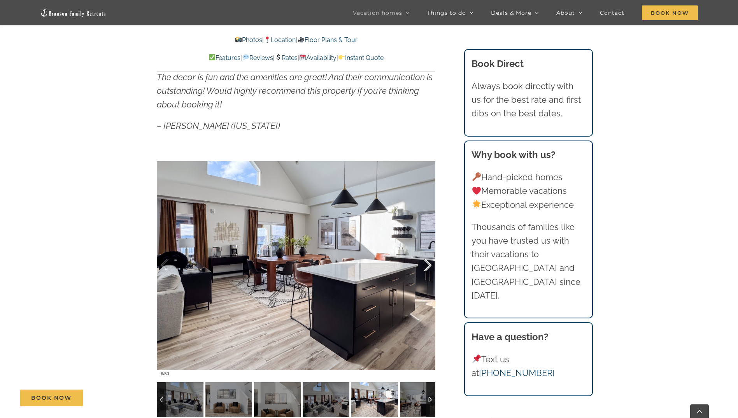
click at [425, 264] on div at bounding box center [419, 265] width 24 height 48
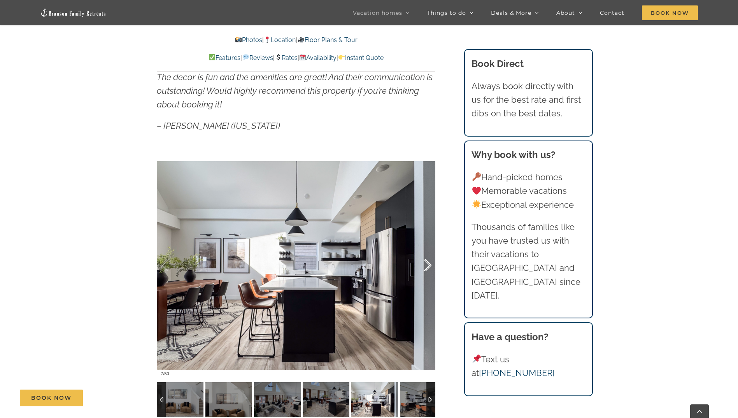
click at [425, 264] on div at bounding box center [419, 265] width 24 height 48
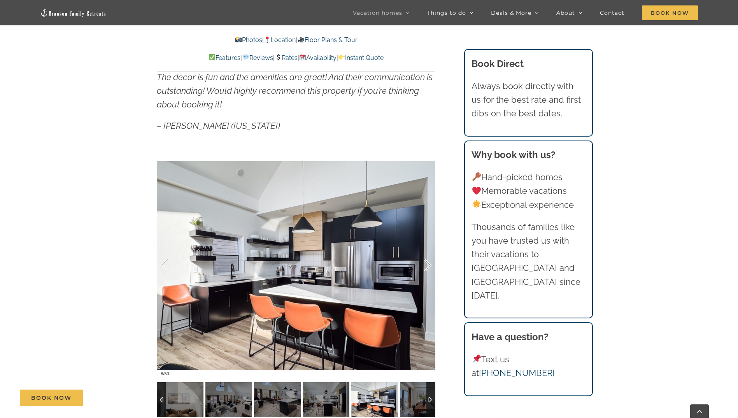
click at [425, 264] on div at bounding box center [419, 265] width 24 height 48
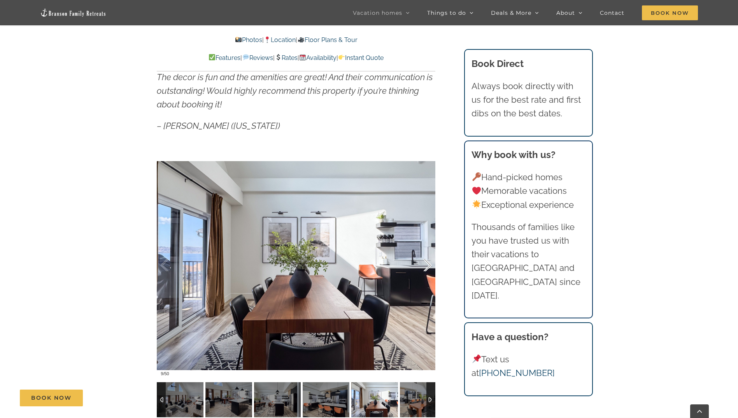
click at [425, 264] on div at bounding box center [419, 265] width 24 height 48
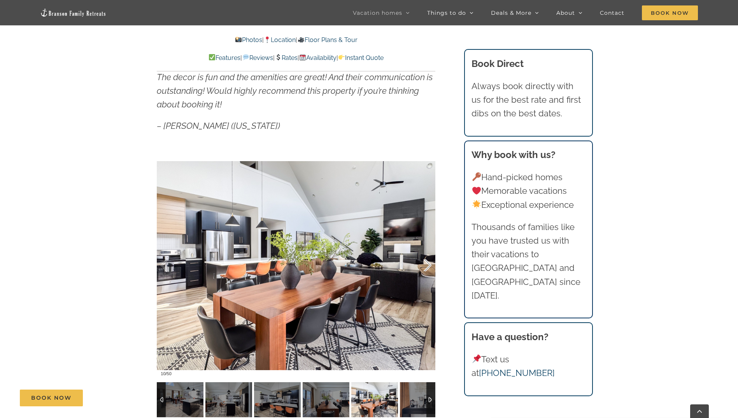
click at [425, 264] on div at bounding box center [419, 265] width 24 height 48
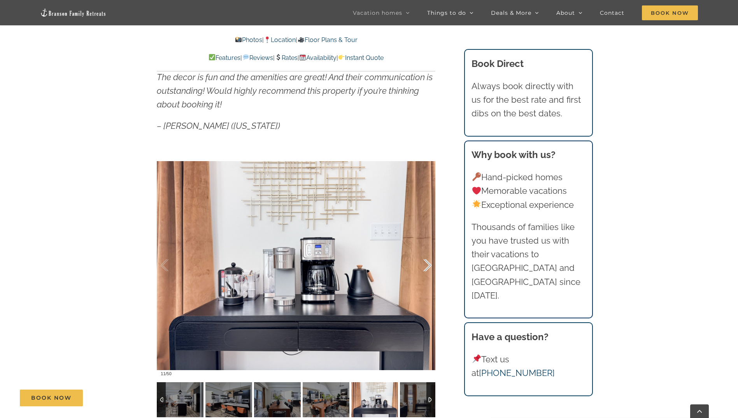
click at [425, 264] on div at bounding box center [419, 265] width 24 height 48
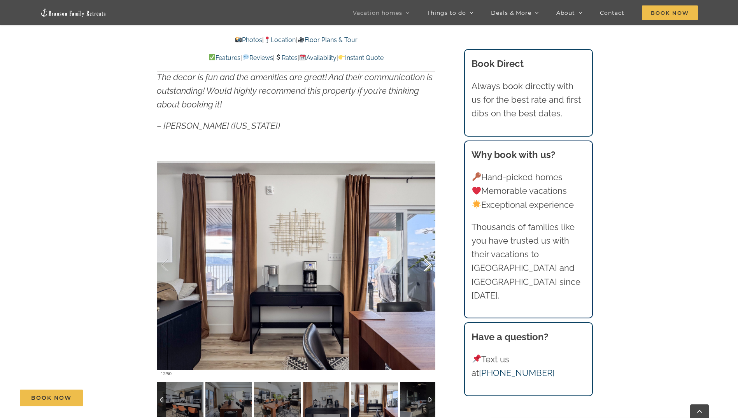
click at [425, 264] on div at bounding box center [419, 265] width 24 height 48
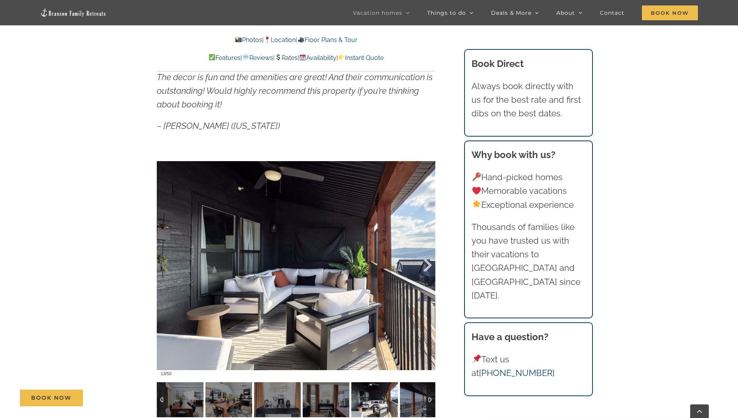
click at [425, 264] on div at bounding box center [419, 265] width 24 height 48
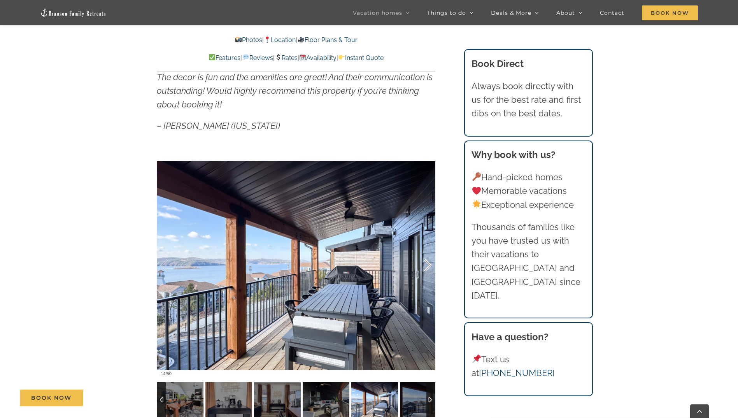
click at [425, 264] on div at bounding box center [419, 265] width 24 height 48
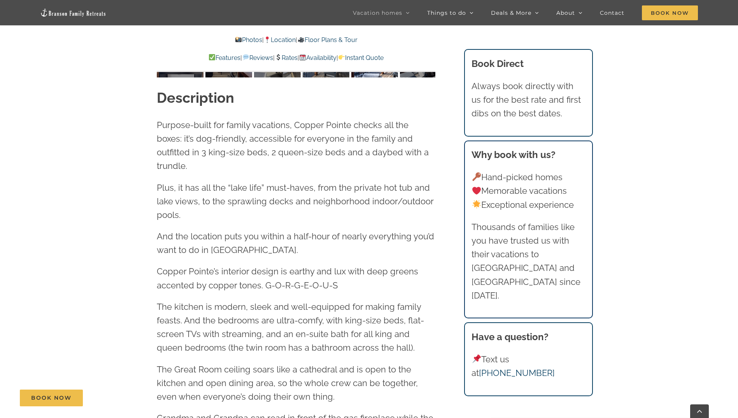
scroll to position [927, 0]
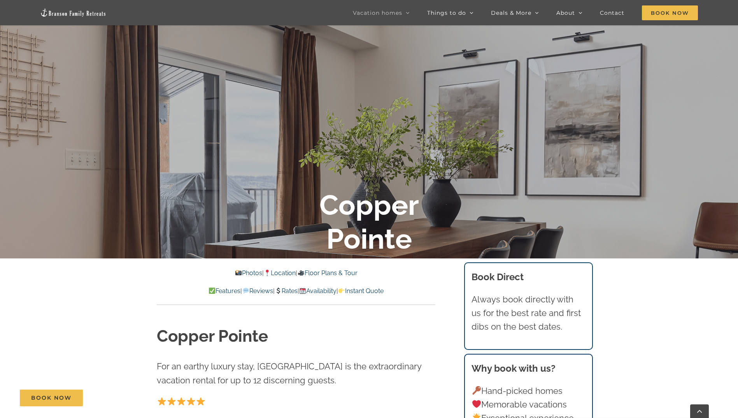
scroll to position [194, 0]
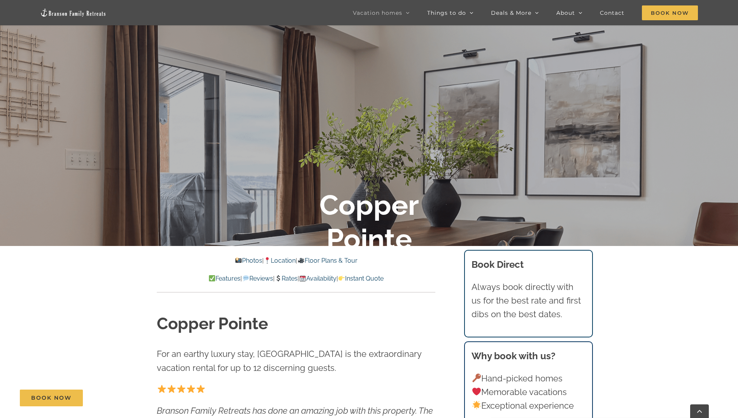
click at [287, 278] on link "Rates" at bounding box center [286, 278] width 23 height 7
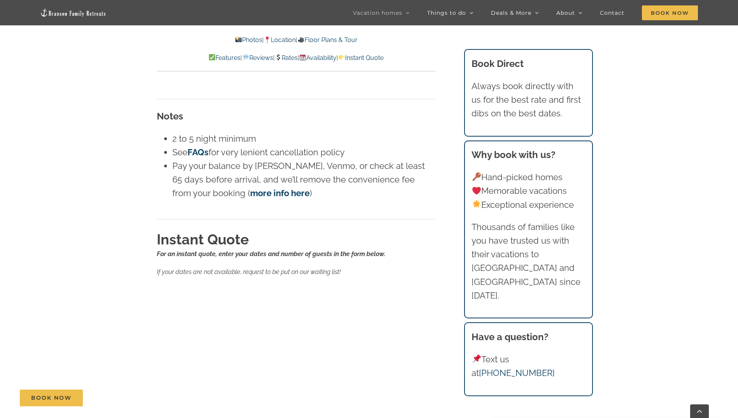
scroll to position [4500, 0]
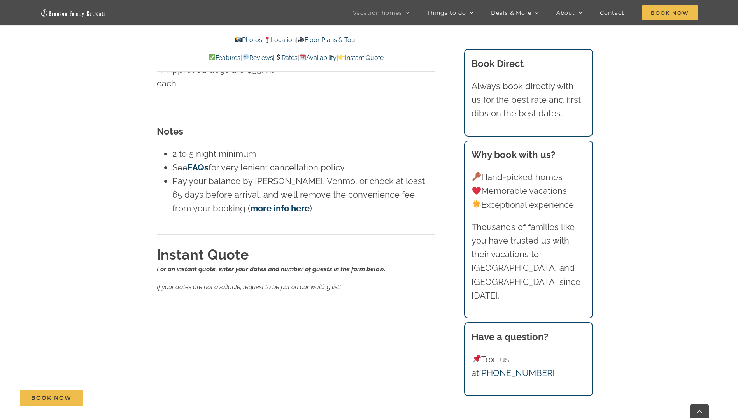
click at [250, 203] on link "more info here" at bounding box center [279, 208] width 59 height 10
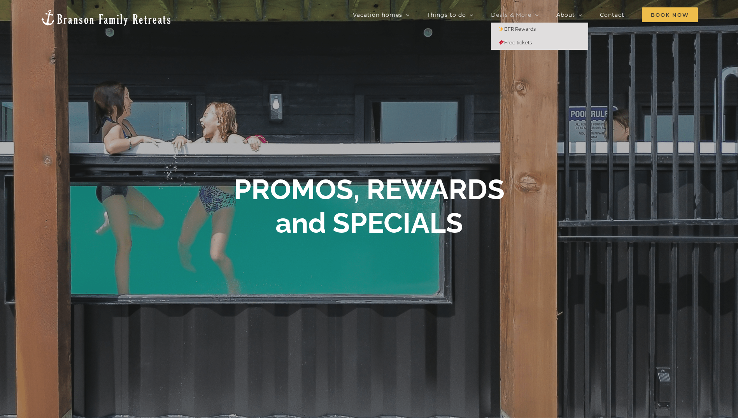
click at [527, 42] on span "Free tickets" at bounding box center [515, 43] width 33 height 6
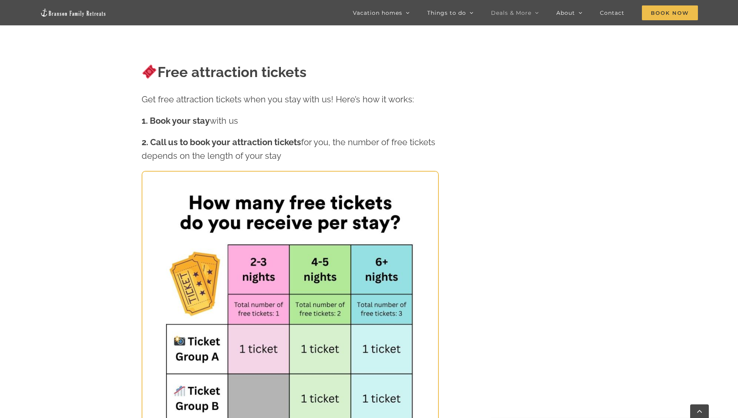
scroll to position [389, 0]
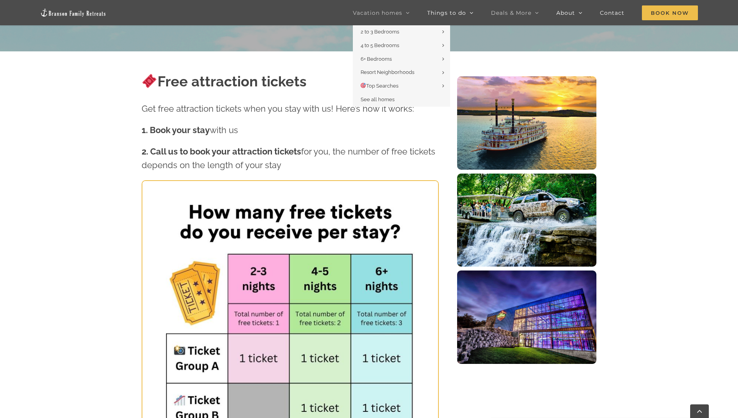
click at [388, 10] on span "Vacation homes" at bounding box center [377, 12] width 49 height 5
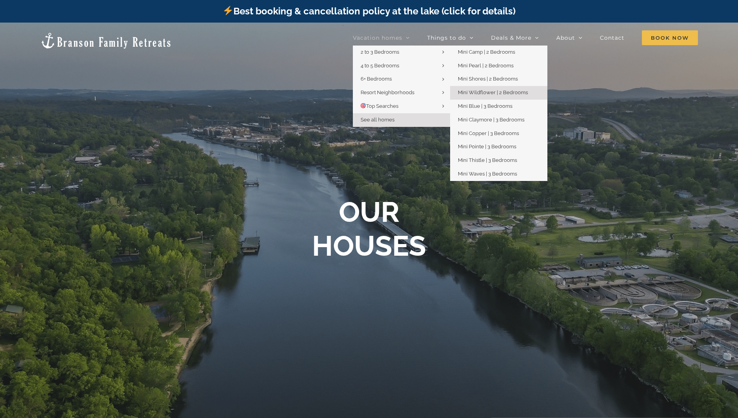
click at [500, 92] on span "Mini Wildflower | 2 Bedrooms" at bounding box center [493, 92] width 70 height 6
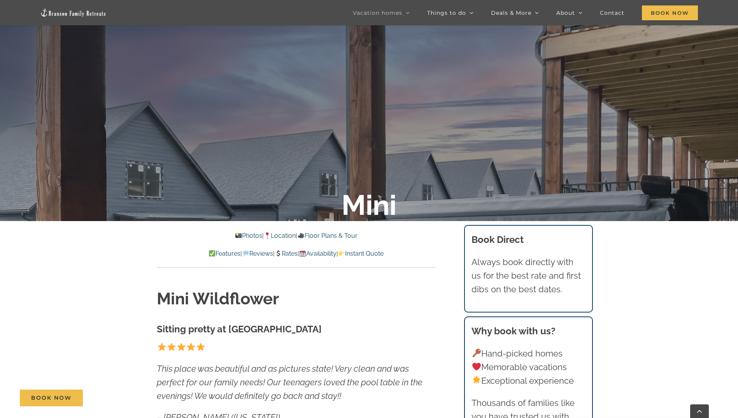
scroll to position [233, 0]
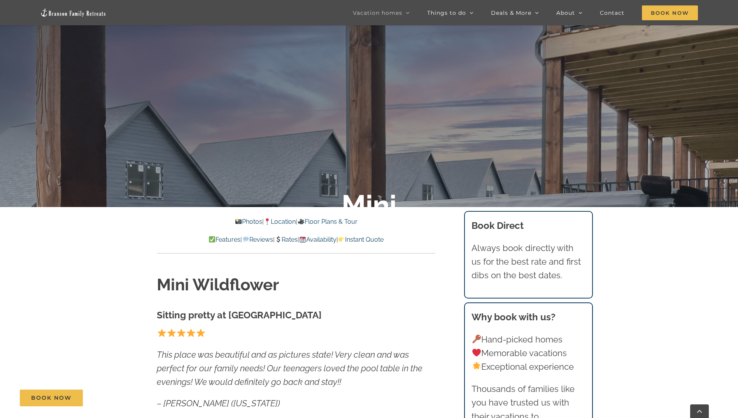
click at [240, 221] on link "Photos" at bounding box center [248, 221] width 27 height 7
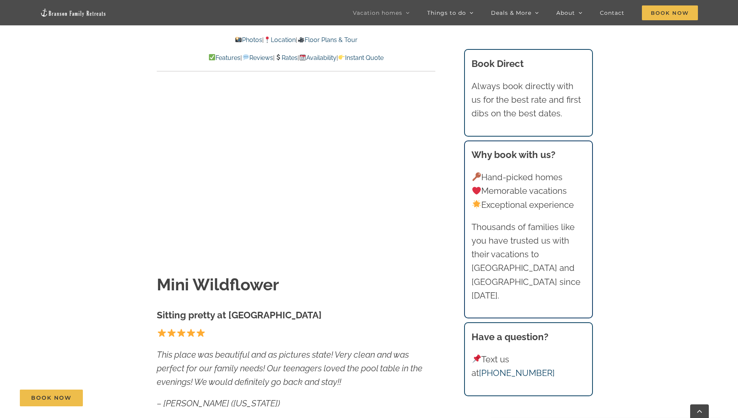
scroll to position [559, 0]
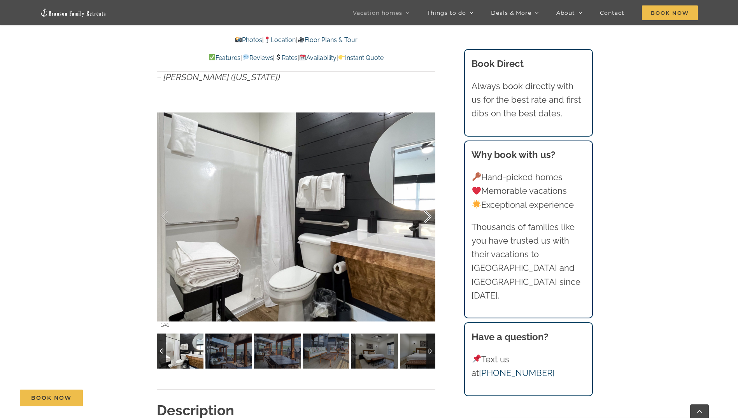
click at [428, 214] on div at bounding box center [419, 216] width 24 height 48
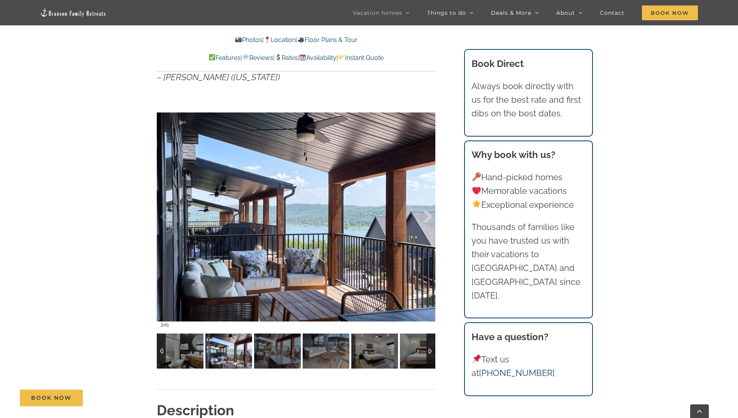
click at [428, 214] on div at bounding box center [419, 216] width 24 height 48
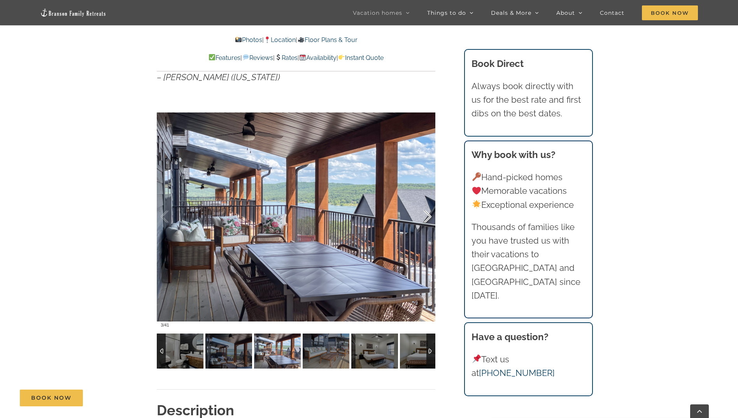
click at [428, 214] on div at bounding box center [419, 216] width 24 height 48
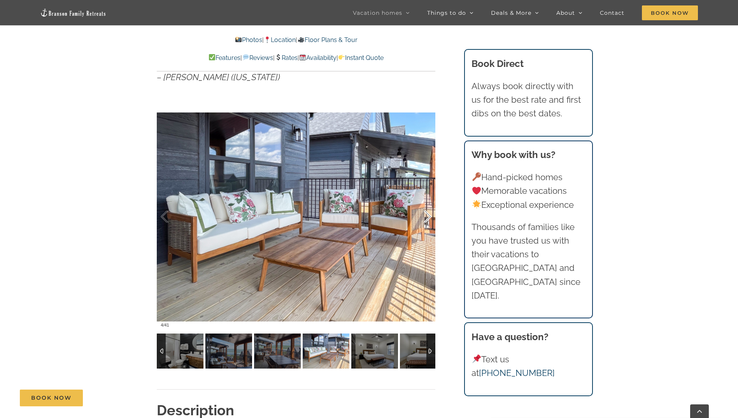
click at [428, 214] on div at bounding box center [419, 216] width 24 height 48
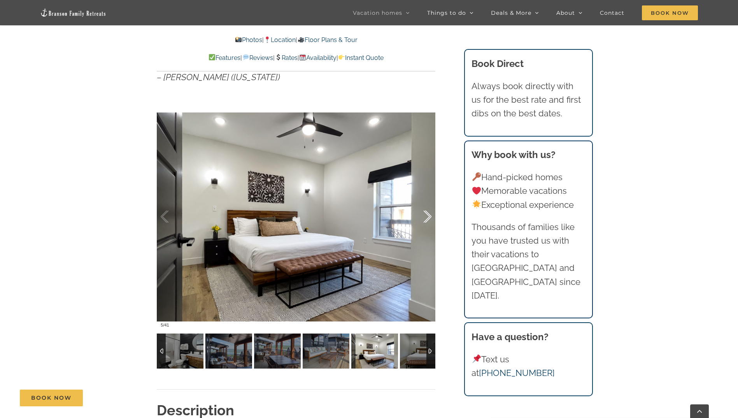
click at [428, 214] on div at bounding box center [419, 216] width 24 height 48
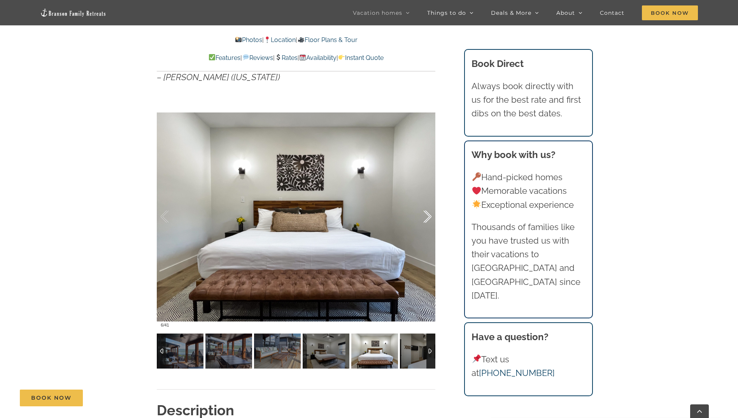
click at [428, 214] on div at bounding box center [419, 216] width 24 height 48
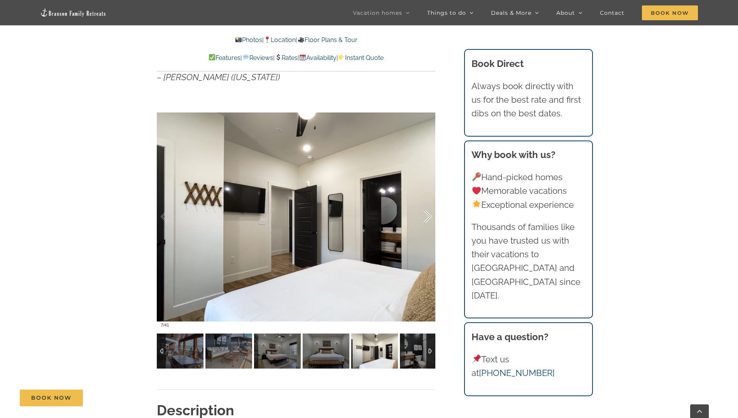
click at [428, 214] on div at bounding box center [419, 216] width 24 height 48
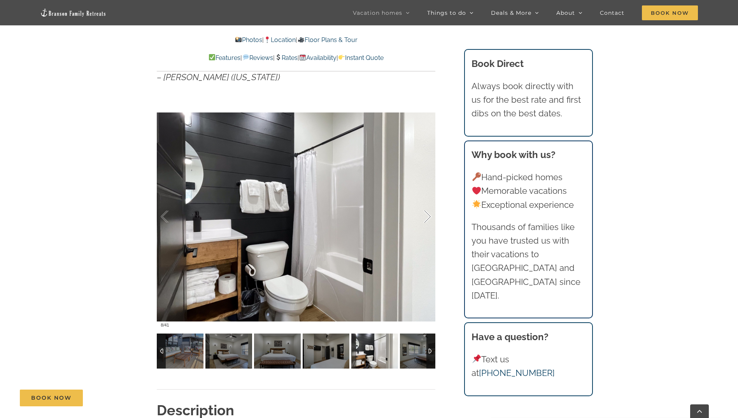
click at [428, 214] on div at bounding box center [419, 216] width 24 height 48
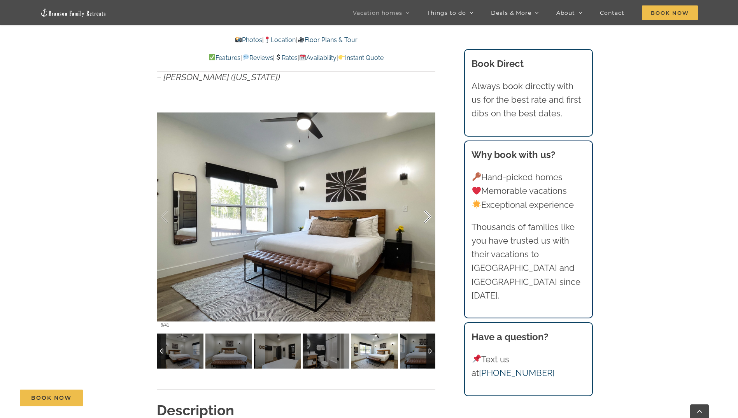
click at [428, 214] on div at bounding box center [419, 216] width 24 height 48
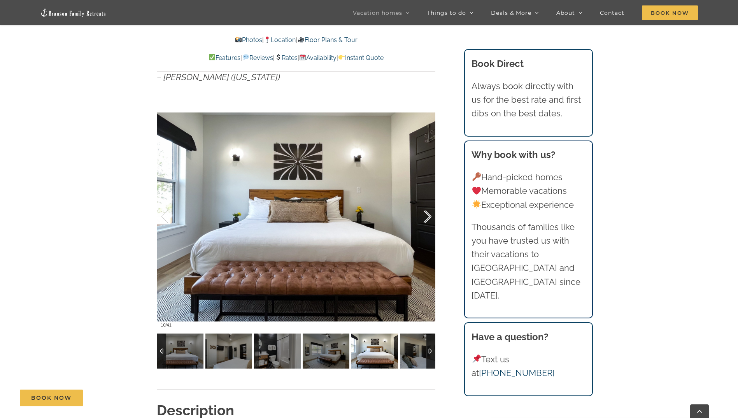
click at [428, 214] on div at bounding box center [419, 216] width 24 height 48
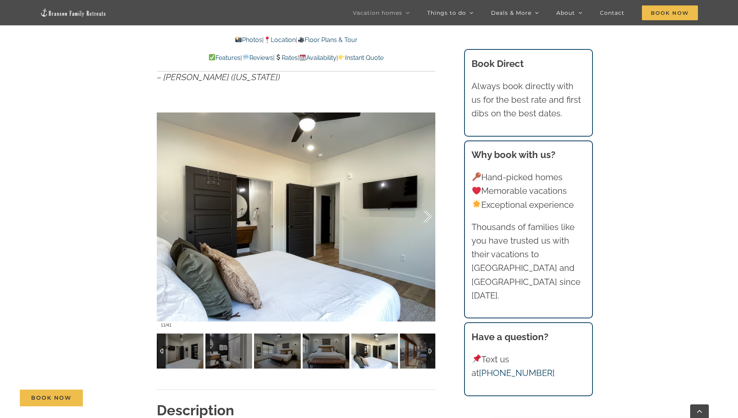
click at [428, 214] on div at bounding box center [419, 216] width 24 height 48
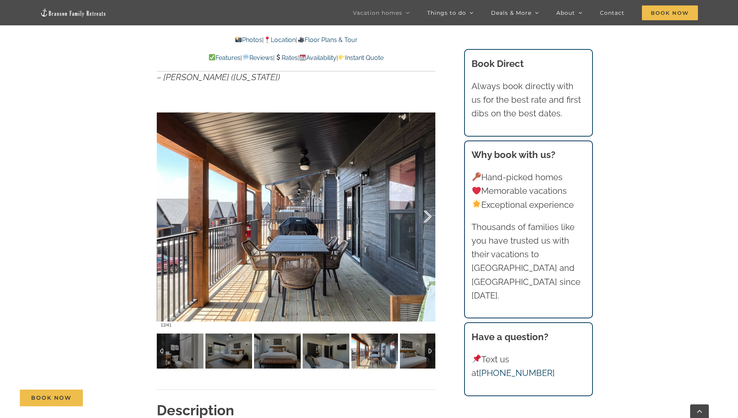
click at [428, 214] on div at bounding box center [419, 216] width 24 height 48
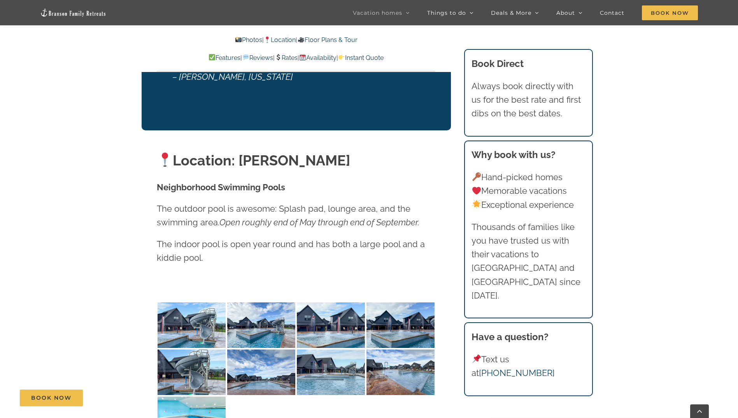
scroll to position [1672, 0]
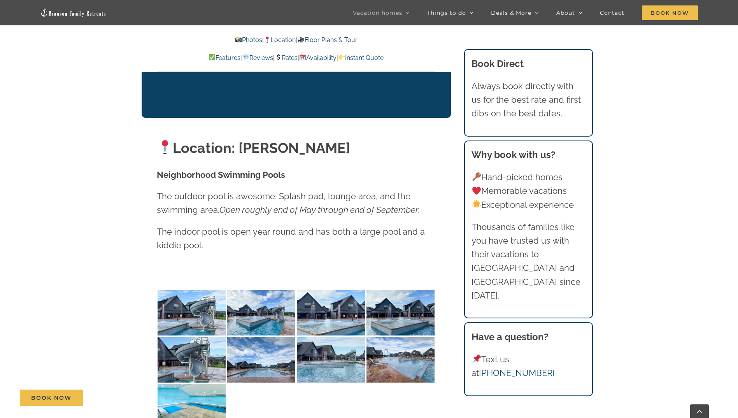
click at [164, 140] on img at bounding box center [165, 147] width 14 height 14
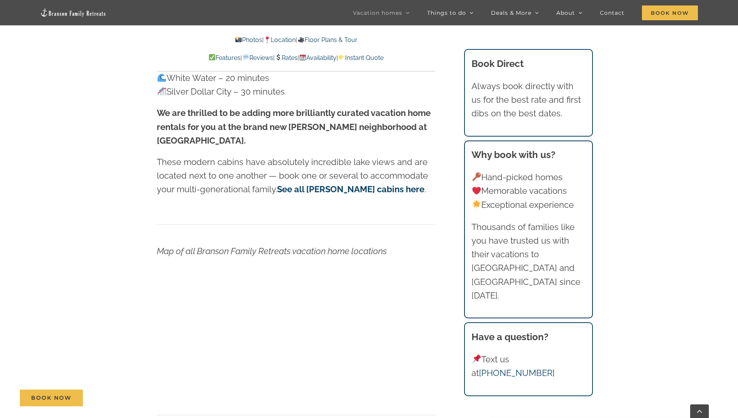
scroll to position [2411, 0]
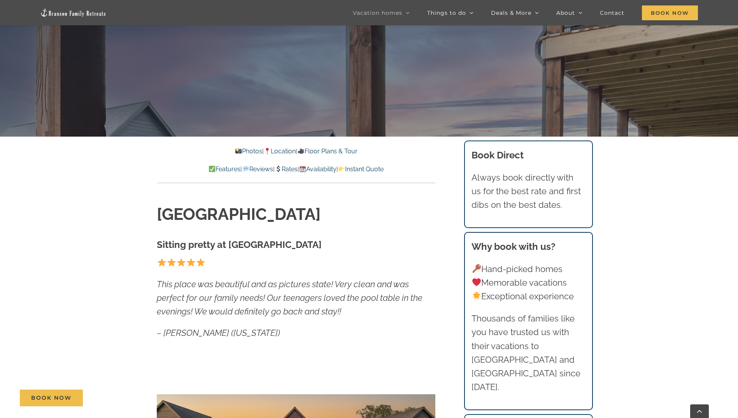
scroll to position [194, 0]
